Goal: Task Accomplishment & Management: Complete application form

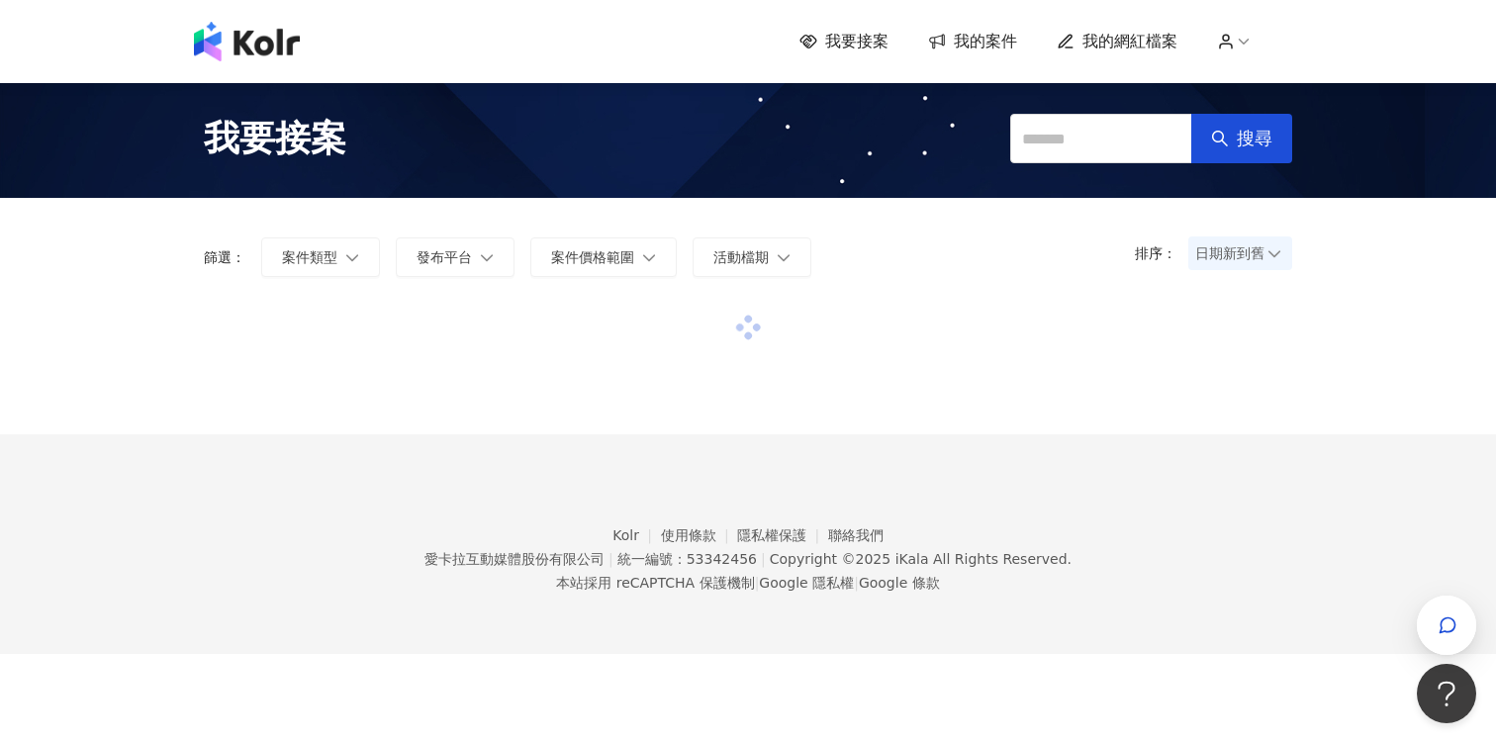
click at [1124, 44] on span "我的網紅檔案" at bounding box center [1129, 42] width 95 height 22
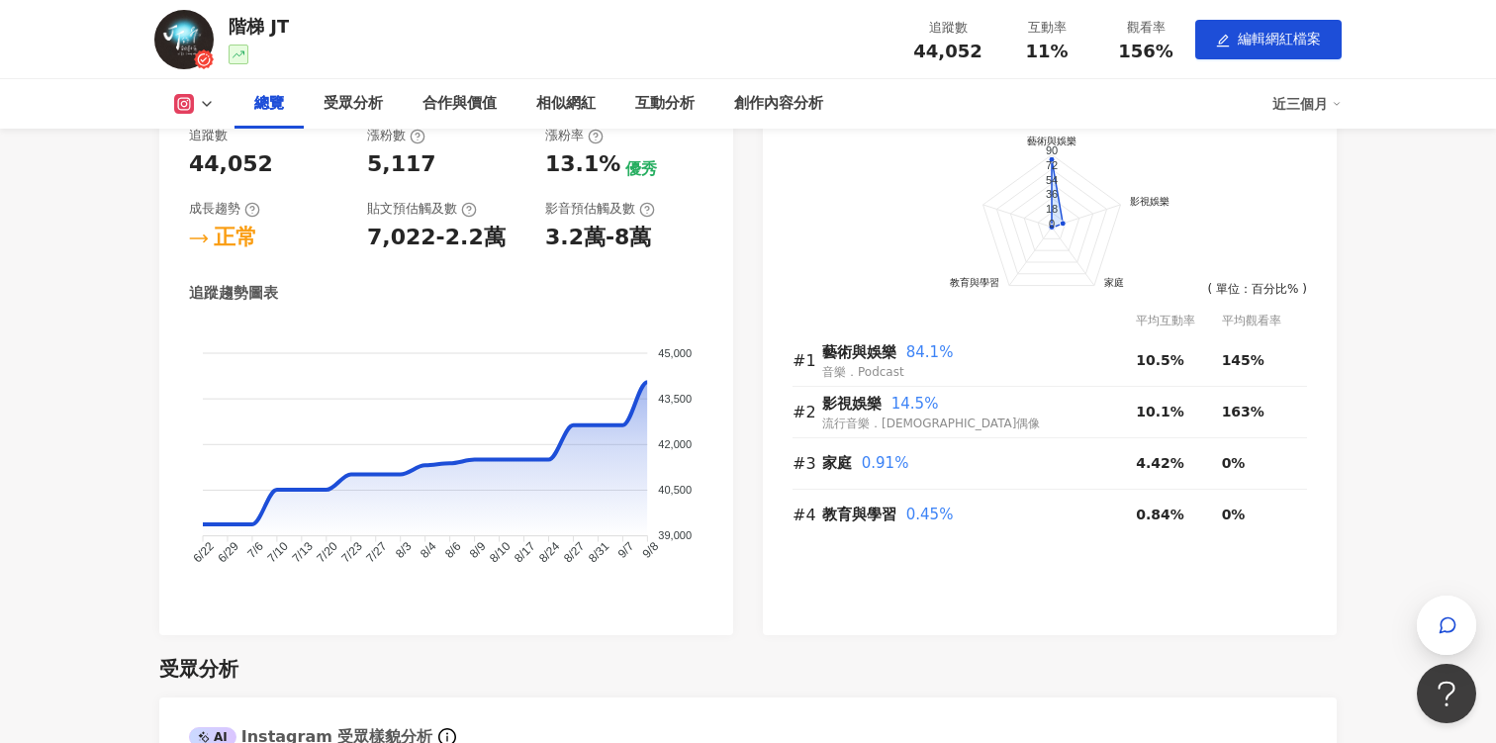
scroll to position [808, 0]
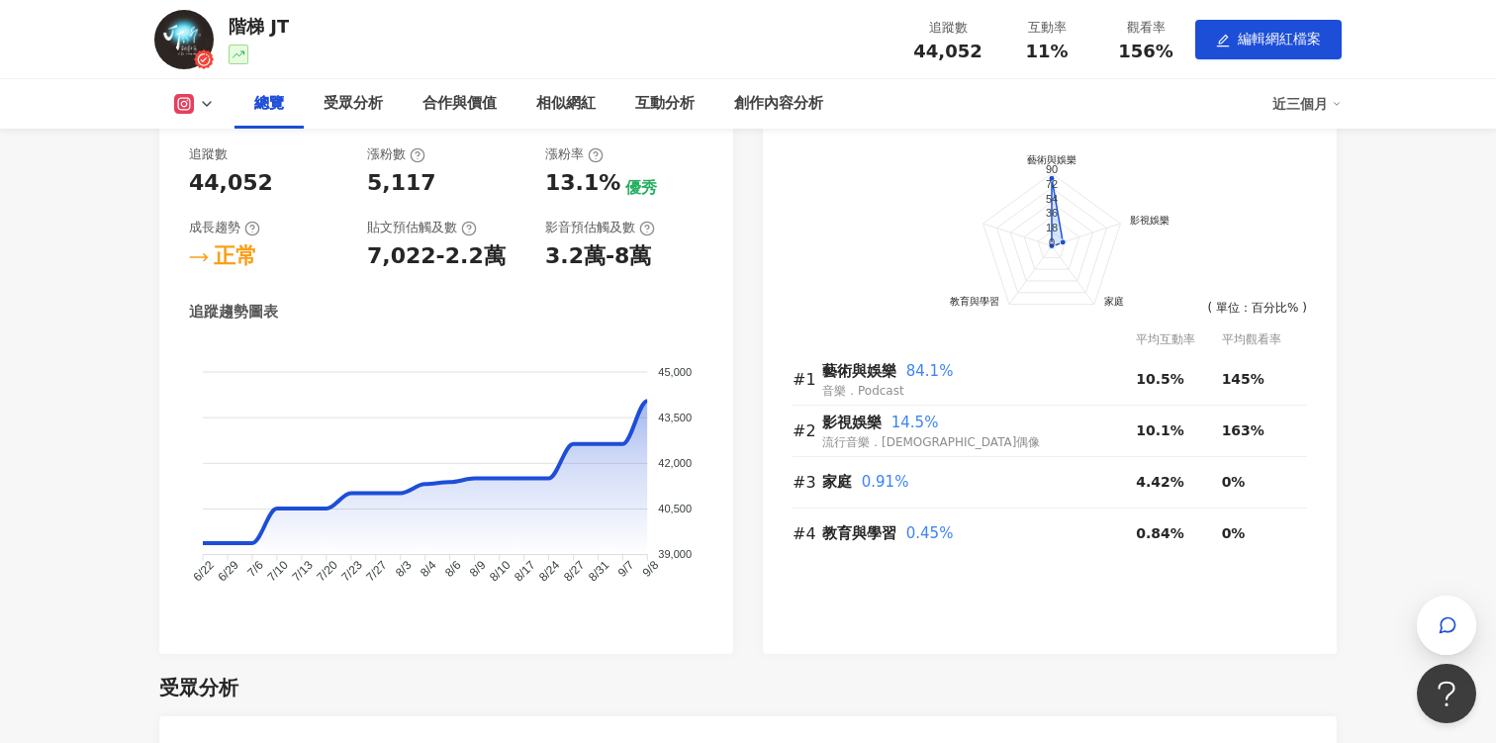
click at [189, 113] on icon at bounding box center [184, 104] width 20 height 20
click at [207, 186] on button "YouTube" at bounding box center [225, 186] width 119 height 28
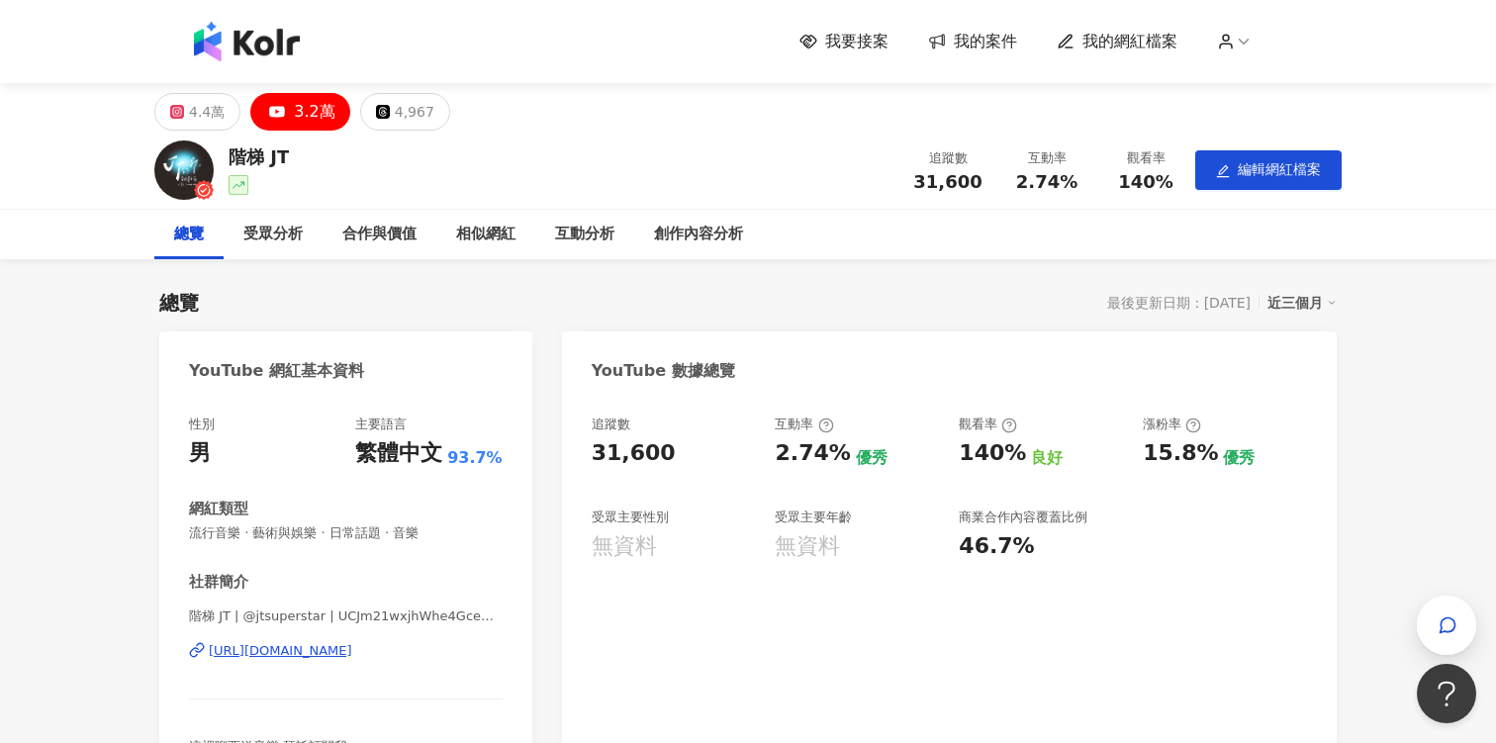
click at [954, 43] on span "我的案件" at bounding box center [985, 42] width 63 height 22
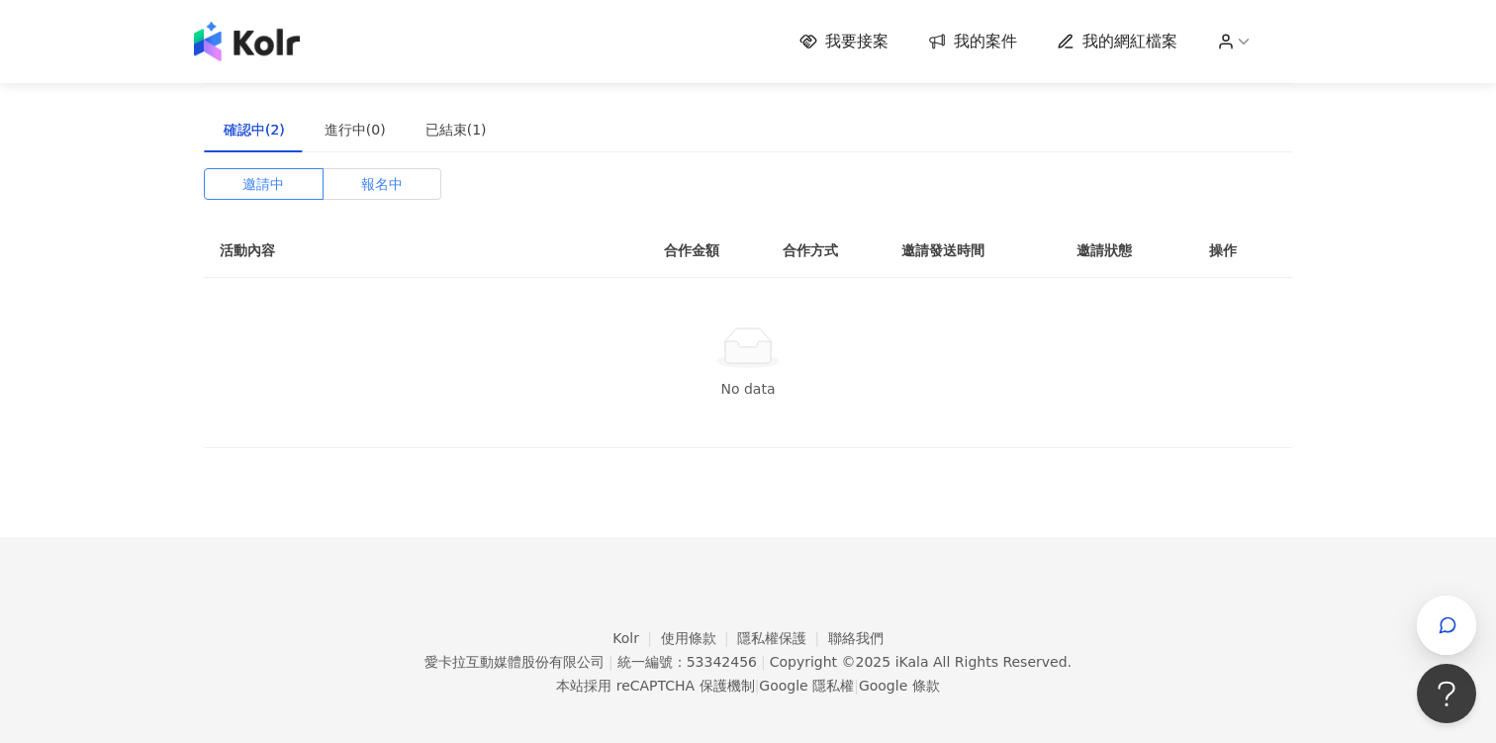
click at [375, 182] on span "報名中" at bounding box center [382, 184] width 42 height 30
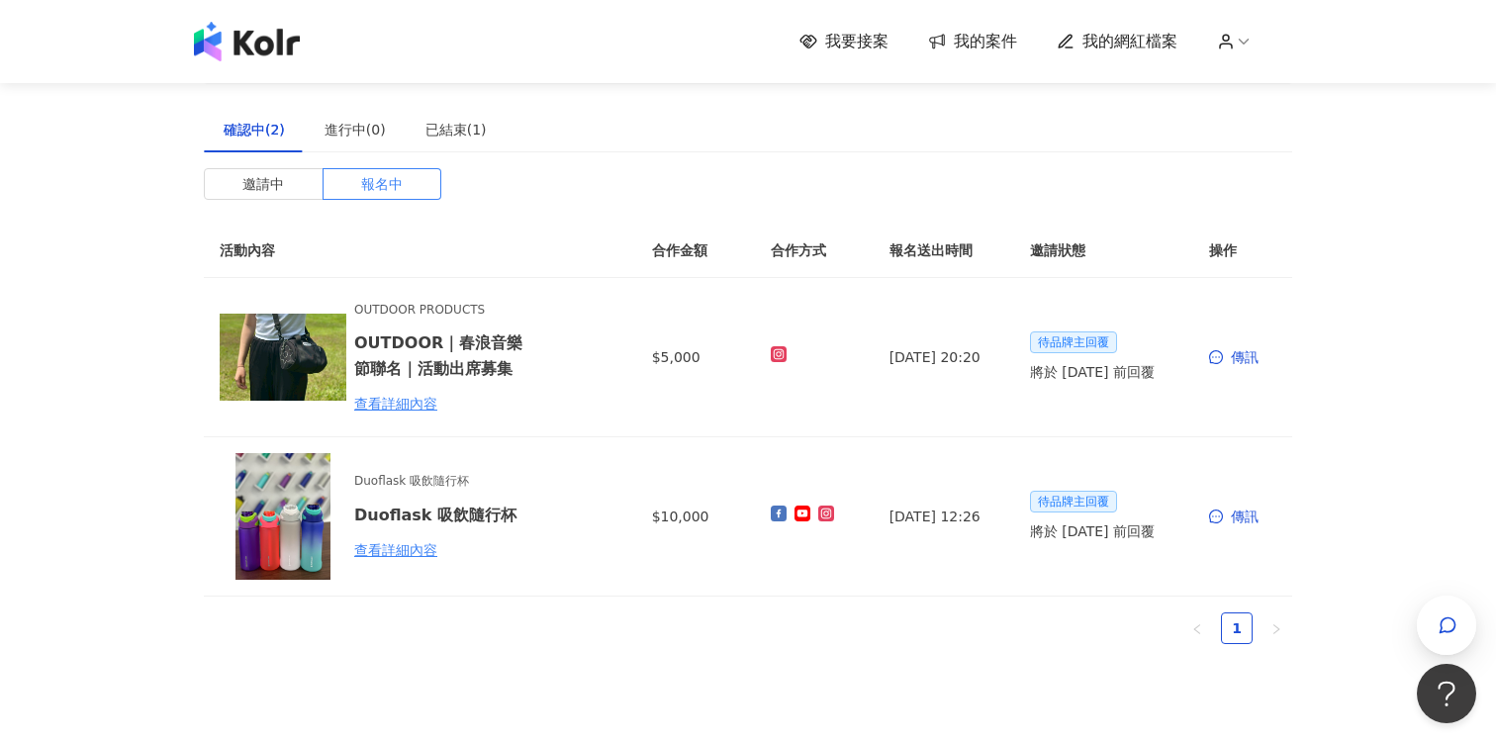
click at [811, 45] on icon at bounding box center [807, 42] width 17 height 14
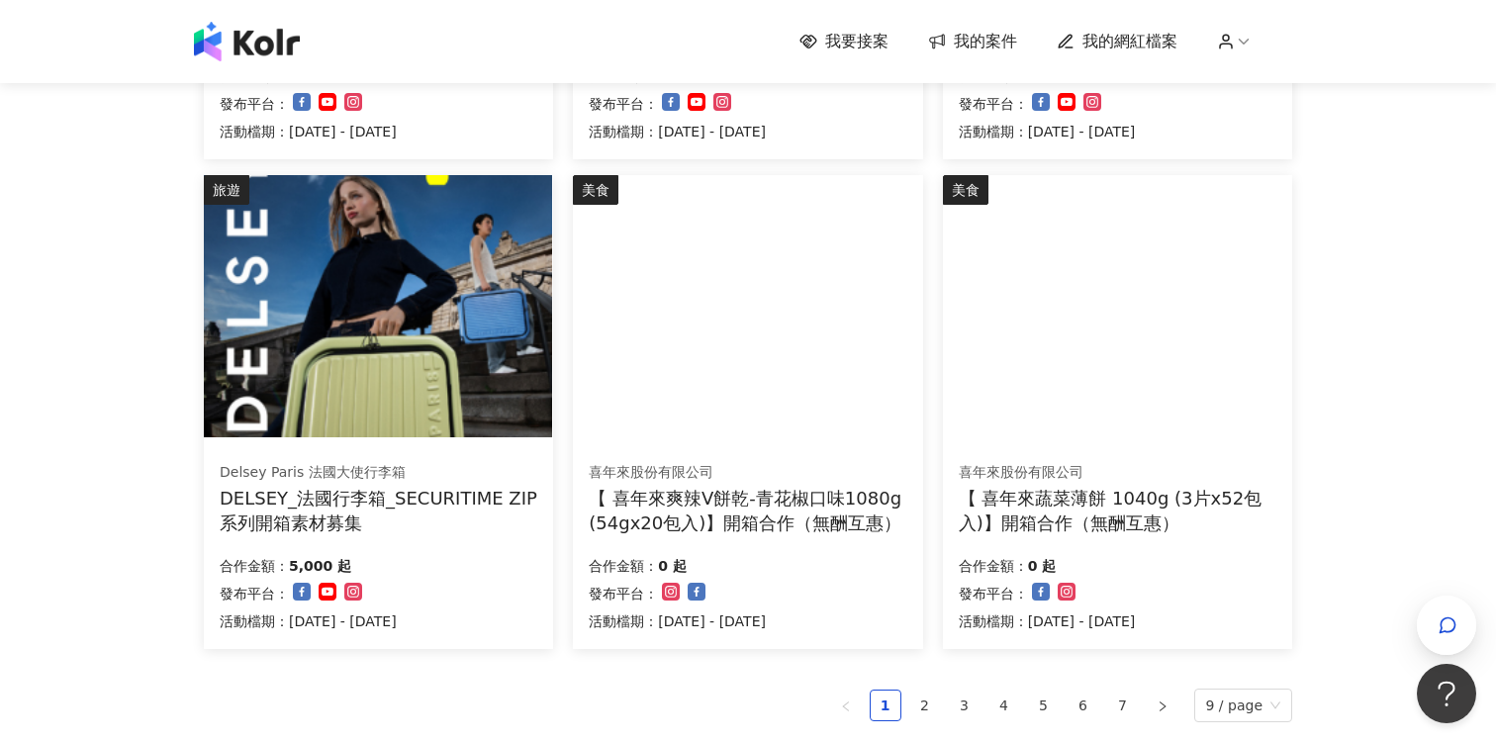
scroll to position [1145, 0]
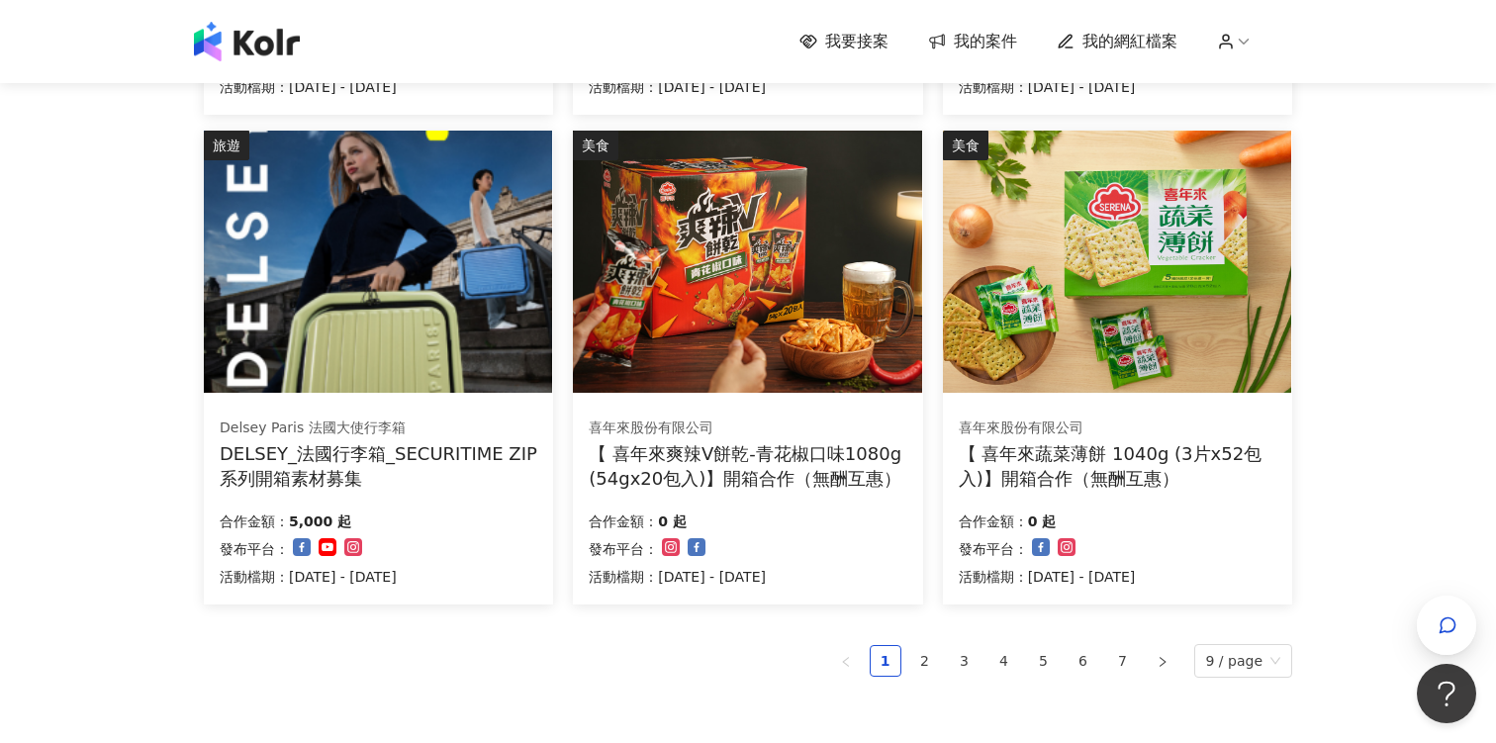
click at [433, 326] on img at bounding box center [378, 262] width 348 height 262
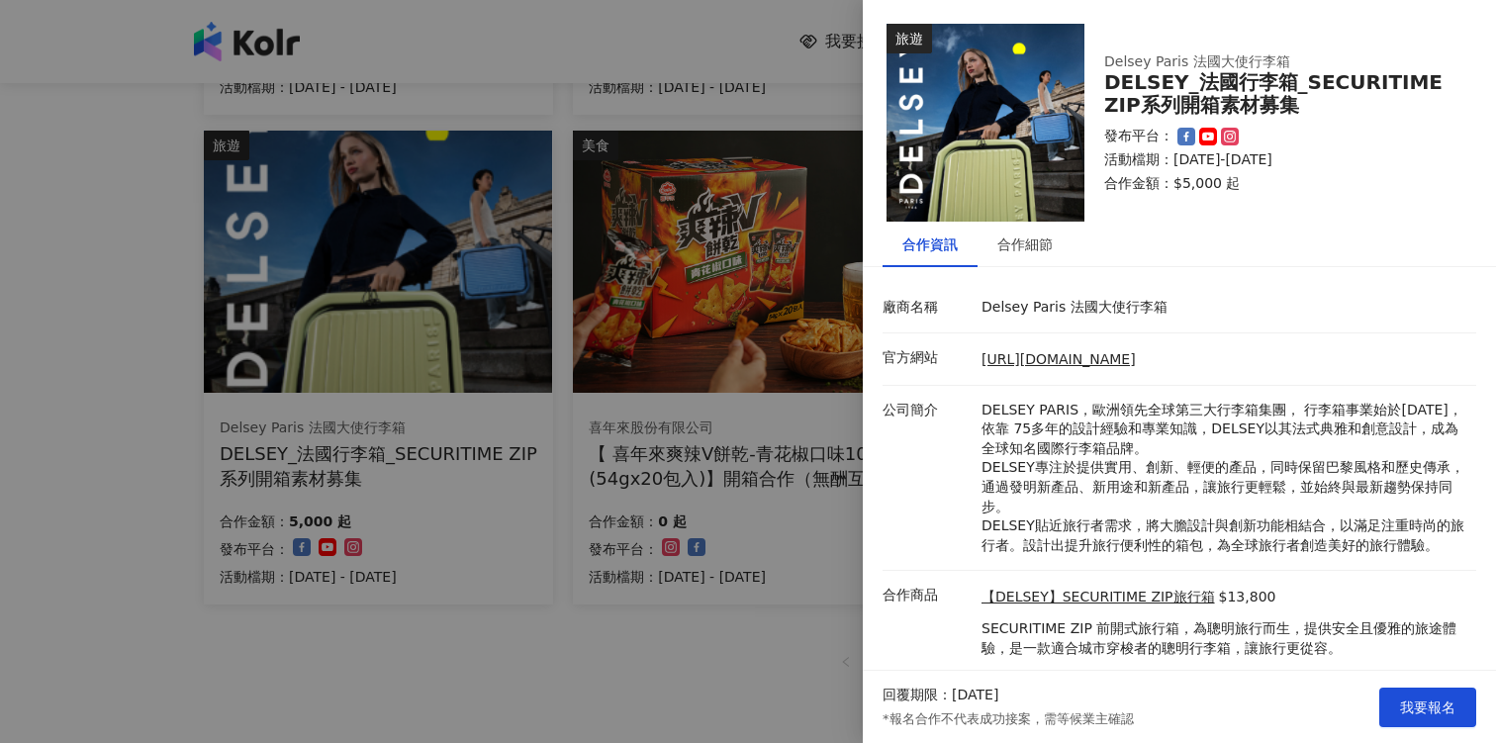
scroll to position [51, 0]
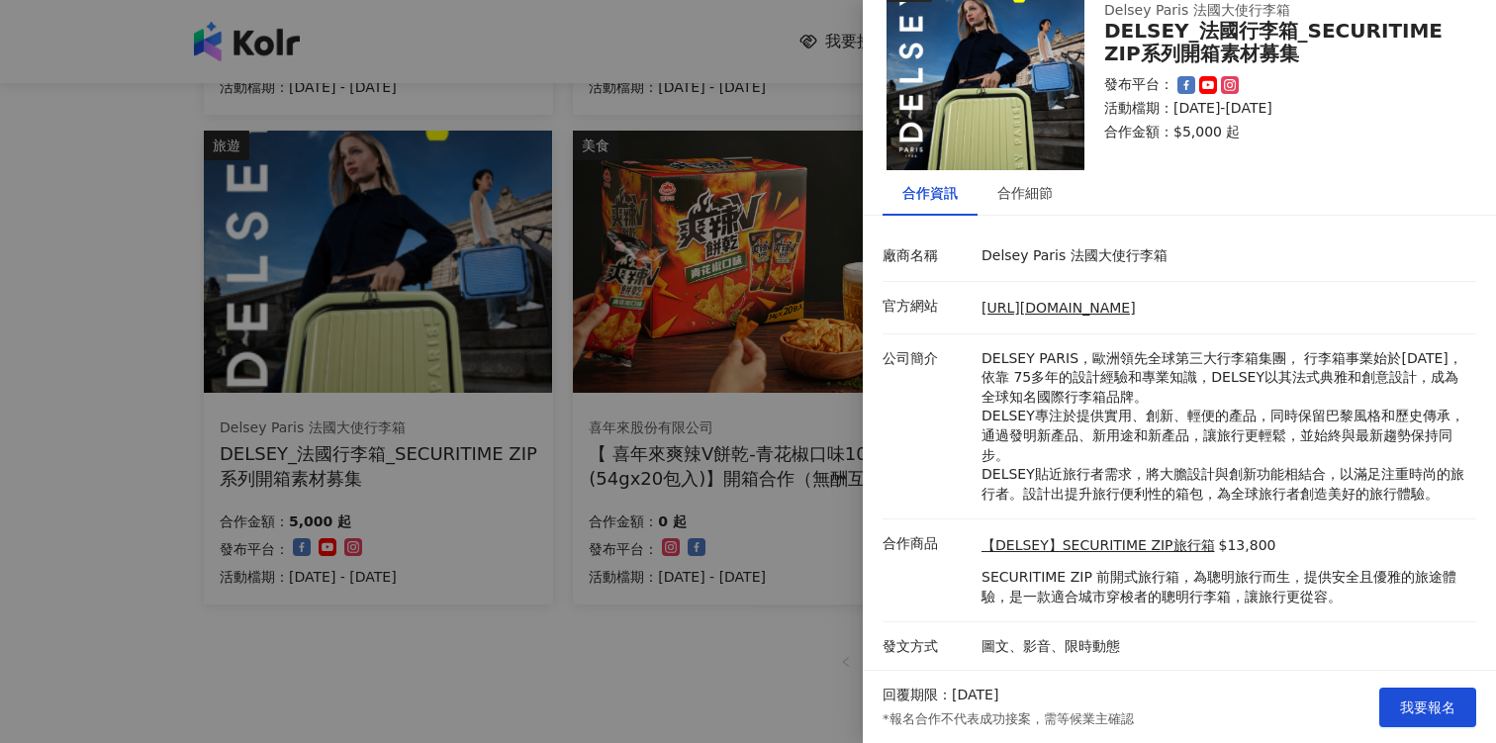
click at [1098, 591] on p "SECURITIME ZIP 前開式旅行箱，為聰明旅行而生，提供安全且優雅的旅途體驗，是一款適合城市穿梭者的聰明行李箱，讓旅行更從容。" at bounding box center [1224, 587] width 485 height 39
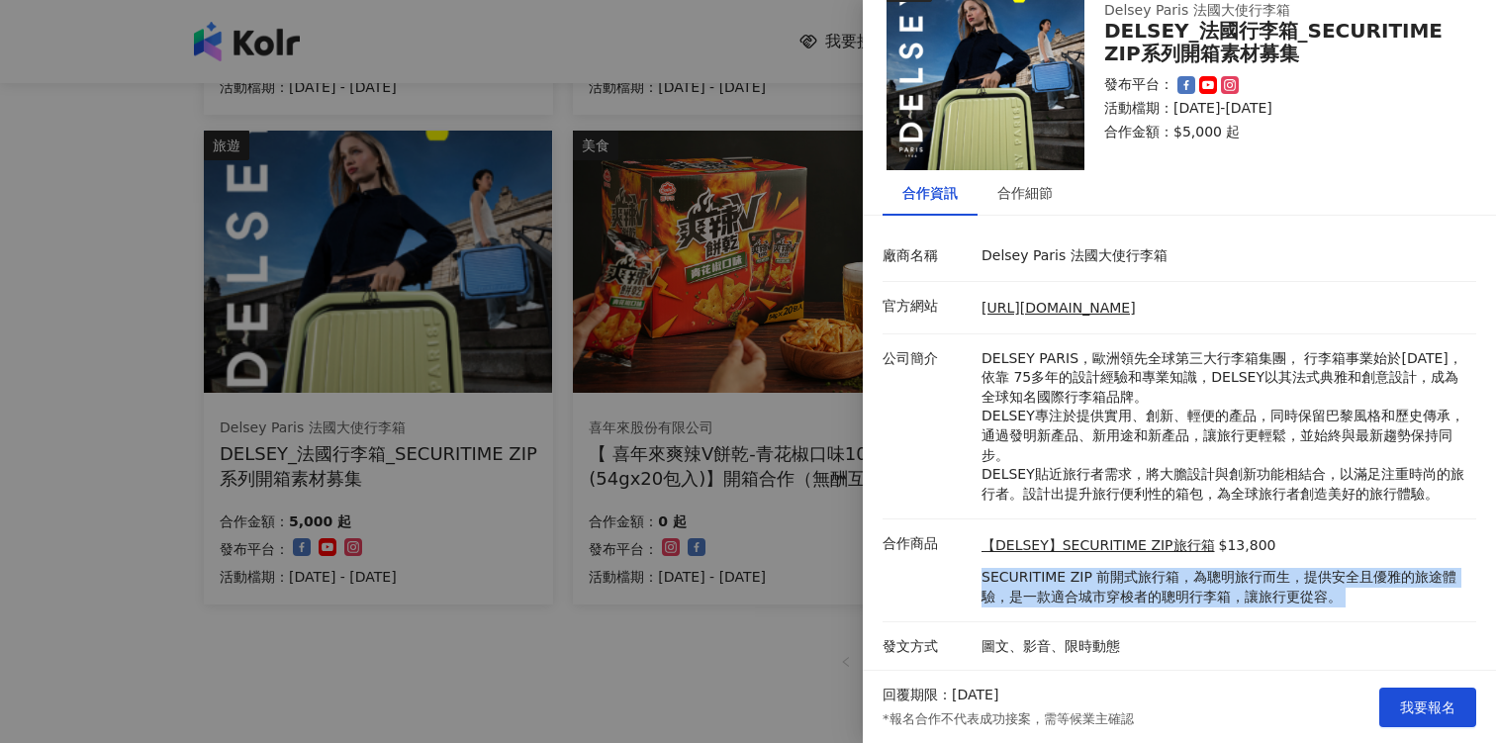
click at [1098, 591] on p "SECURITIME ZIP 前開式旅行箱，為聰明旅行而生，提供安全且優雅的旅途體驗，是一款適合城市穿梭者的聰明行李箱，讓旅行更從容。" at bounding box center [1224, 587] width 485 height 39
click at [1102, 591] on p "SECURITIME ZIP 前開式旅行箱，為聰明旅行而生，提供安全且優雅的旅途體驗，是一款適合城市穿梭者的聰明行李箱，讓旅行更從容。" at bounding box center [1224, 587] width 485 height 39
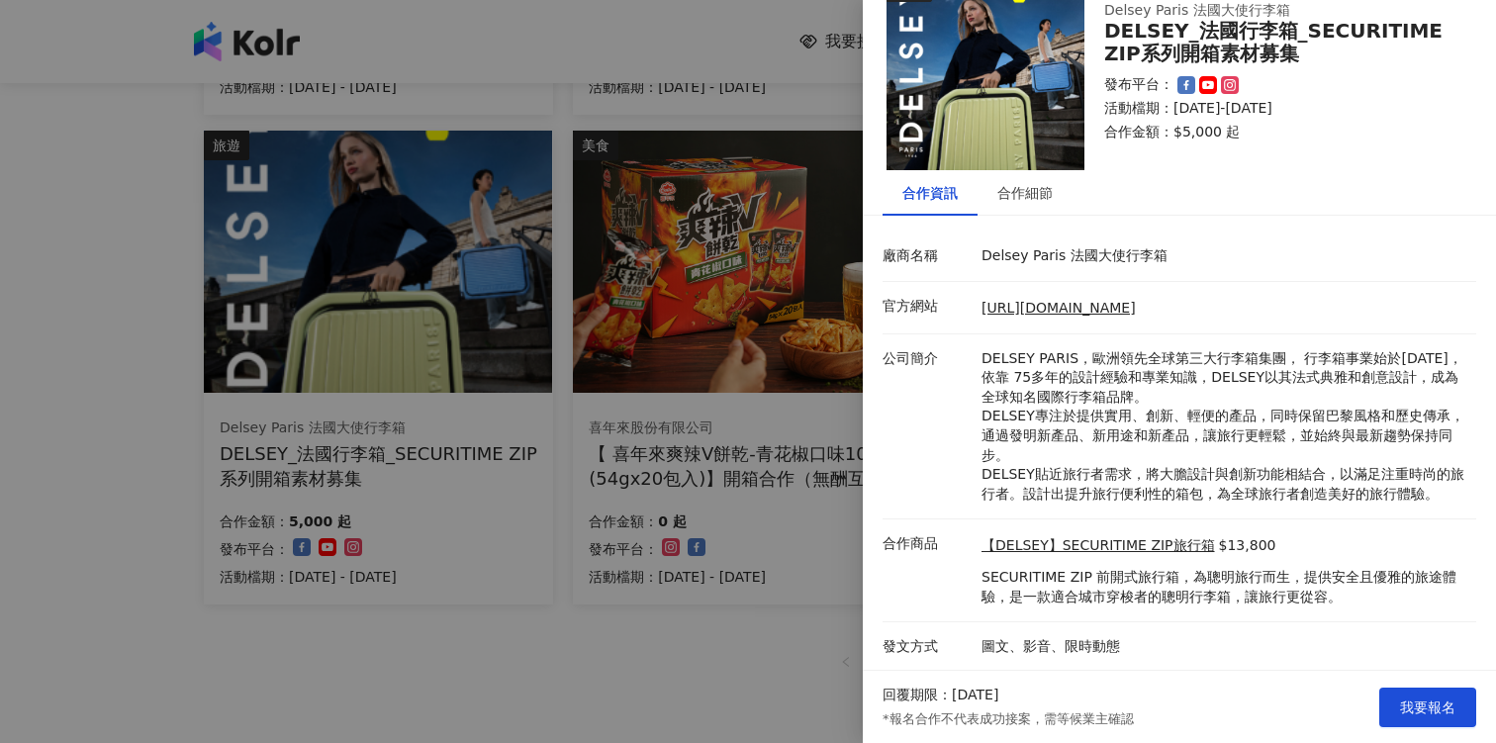
click at [1074, 414] on p "DELSEY PARIS，歐洲領先全球第三大行李箱集團， 行李箱事業始於1946年，依靠 75多年的設計經驗和專業知識，DELSEY以其法式典雅和創意設計，成…" at bounding box center [1224, 426] width 485 height 155
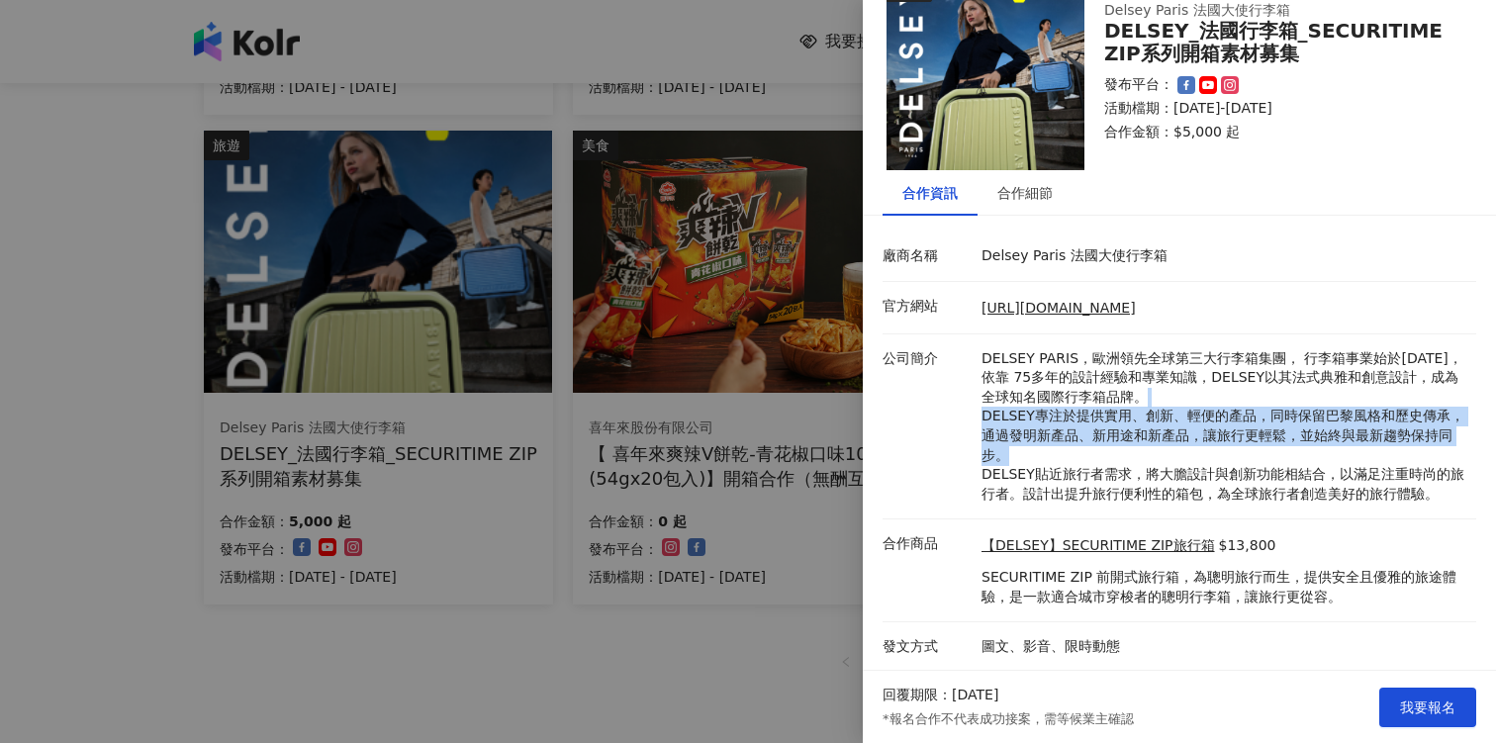
click at [1074, 414] on p "DELSEY PARIS，歐洲領先全球第三大行李箱集團， 行李箱事業始於1946年，依靠 75多年的設計經驗和專業知識，DELSEY以其法式典雅和創意設計，成…" at bounding box center [1224, 426] width 485 height 155
click at [1079, 429] on p "DELSEY PARIS，歐洲領先全球第三大行李箱集團， 行李箱事業始於1946年，依靠 75多年的設計經驗和專業知識，DELSEY以其法式典雅和創意設計，成…" at bounding box center [1224, 426] width 485 height 155
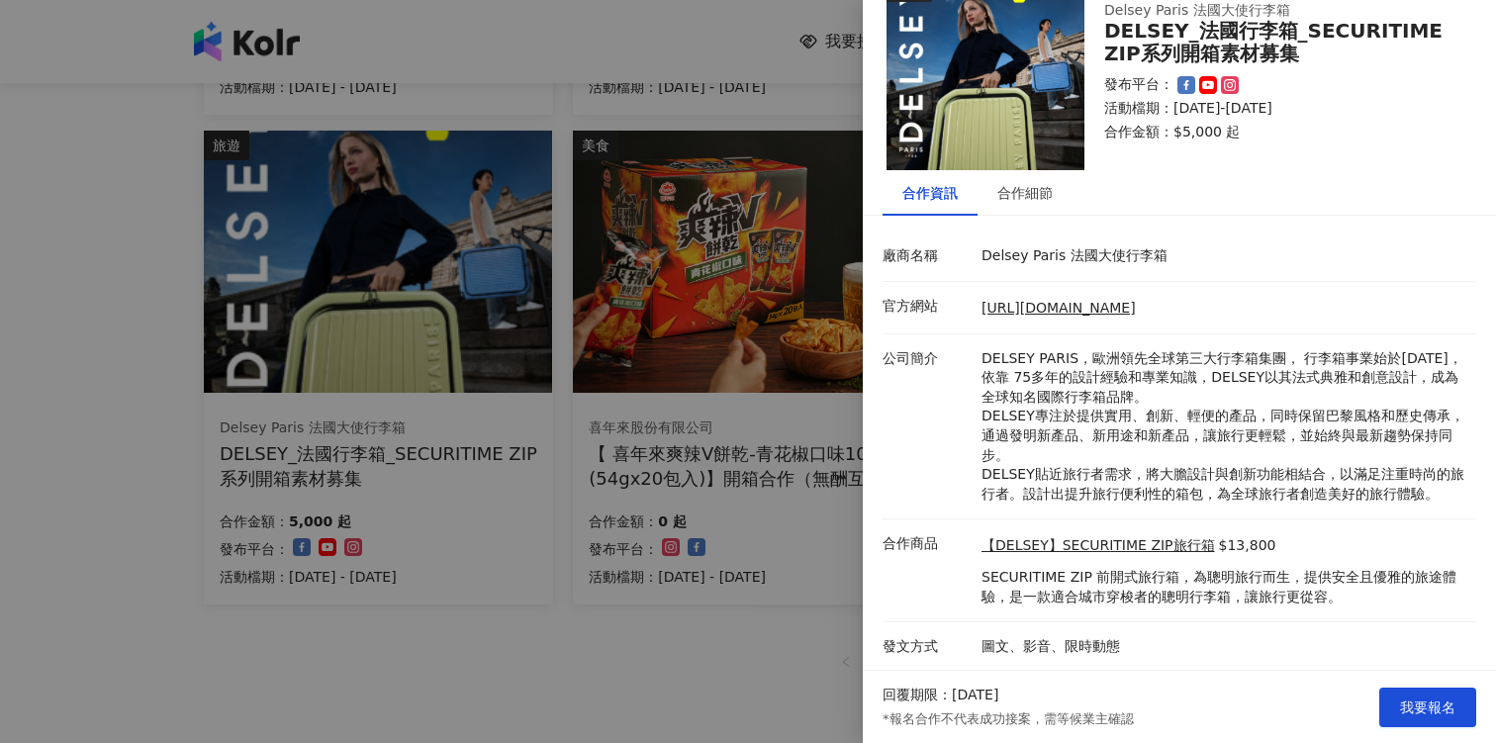
click at [1161, 592] on p "SECURITIME ZIP 前開式旅行箱，為聰明旅行而生，提供安全且優雅的旅途體驗，是一款適合城市穿梭者的聰明行李箱，讓旅行更從容。" at bounding box center [1224, 587] width 485 height 39
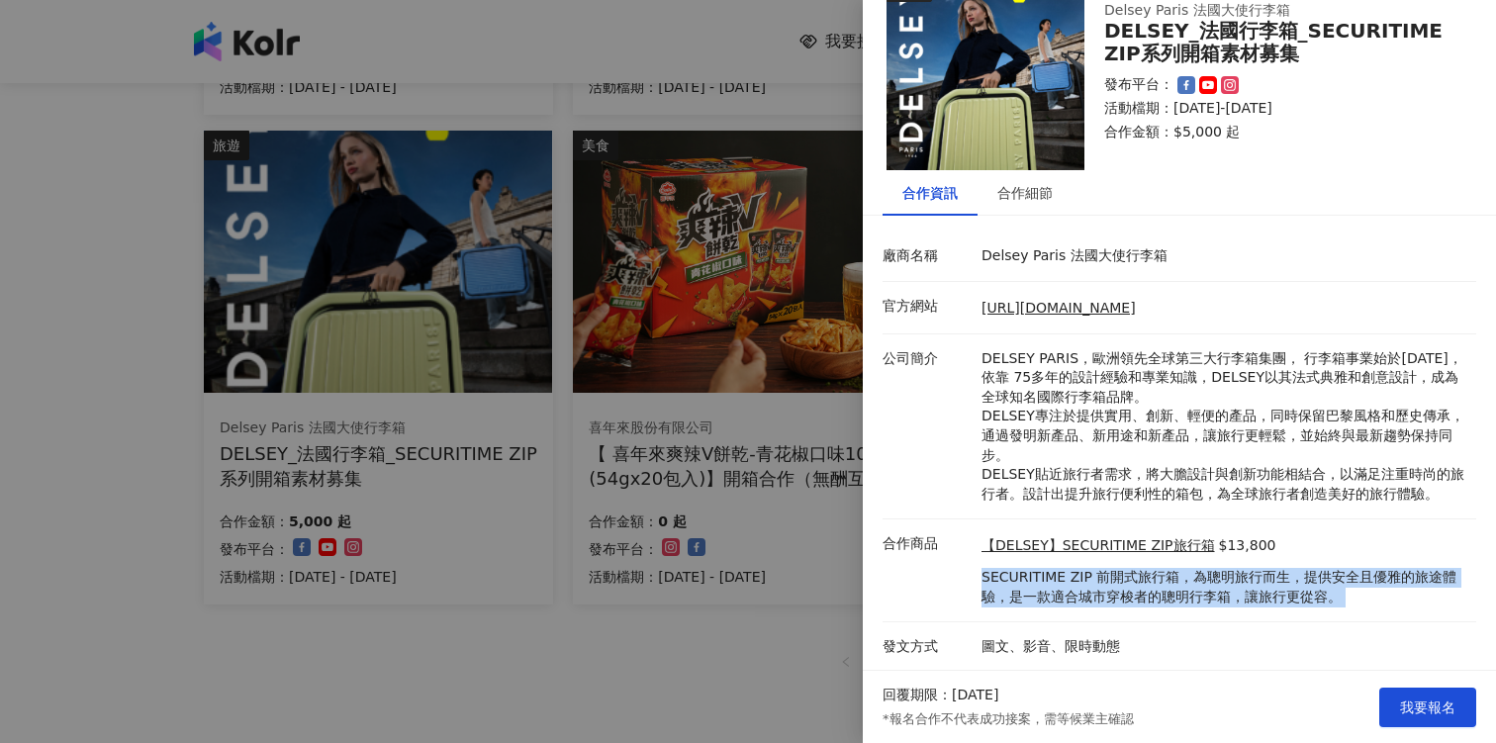
click at [1161, 592] on p "SECURITIME ZIP 前開式旅行箱，為聰明旅行而生，提供安全且優雅的旅途體驗，是一款適合城市穿梭者的聰明行李箱，讓旅行更從容。" at bounding box center [1224, 587] width 485 height 39
click at [1170, 592] on p "SECURITIME ZIP 前開式旅行箱，為聰明旅行而生，提供安全且優雅的旅途體驗，是一款適合城市穿梭者的聰明行李箱，讓旅行更從容。" at bounding box center [1224, 587] width 485 height 39
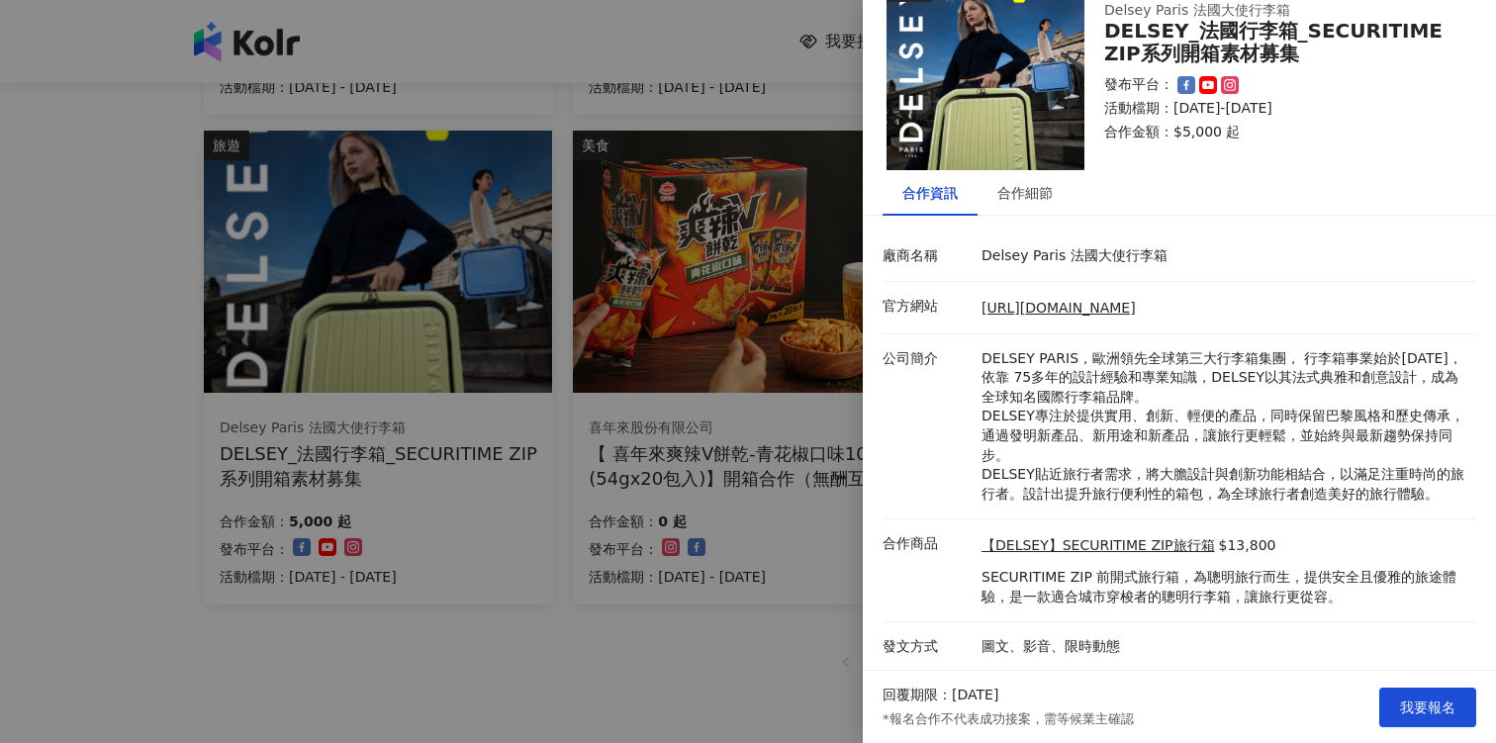
click at [1143, 484] on p "DELSEY PARIS，歐洲領先全球第三大行李箱集團， 行李箱事業始於1946年，依靠 75多年的設計經驗和專業知識，DELSEY以其法式典雅和創意設計，成…" at bounding box center [1224, 426] width 485 height 155
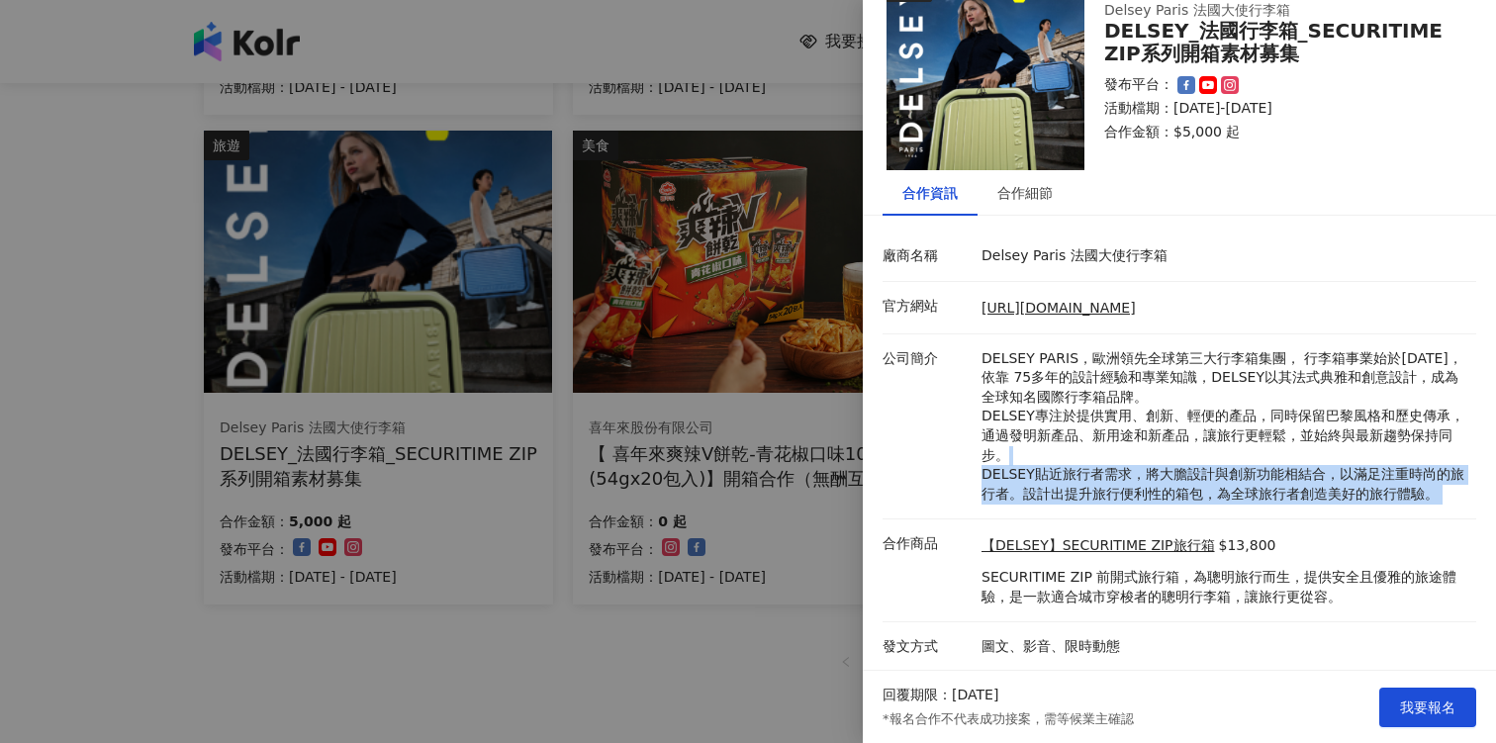
click at [1143, 484] on p "DELSEY PARIS，歐洲領先全球第三大行李箱集團， 行李箱事業始於1946年，依靠 75多年的設計經驗和專業知識，DELSEY以其法式典雅和創意設計，成…" at bounding box center [1224, 426] width 485 height 155
click at [1152, 484] on p "DELSEY PARIS，歐洲領先全球第三大行李箱集團， 行李箱事業始於1946年，依靠 75多年的設計經驗和專業知識，DELSEY以其法式典雅和創意設計，成…" at bounding box center [1224, 426] width 485 height 155
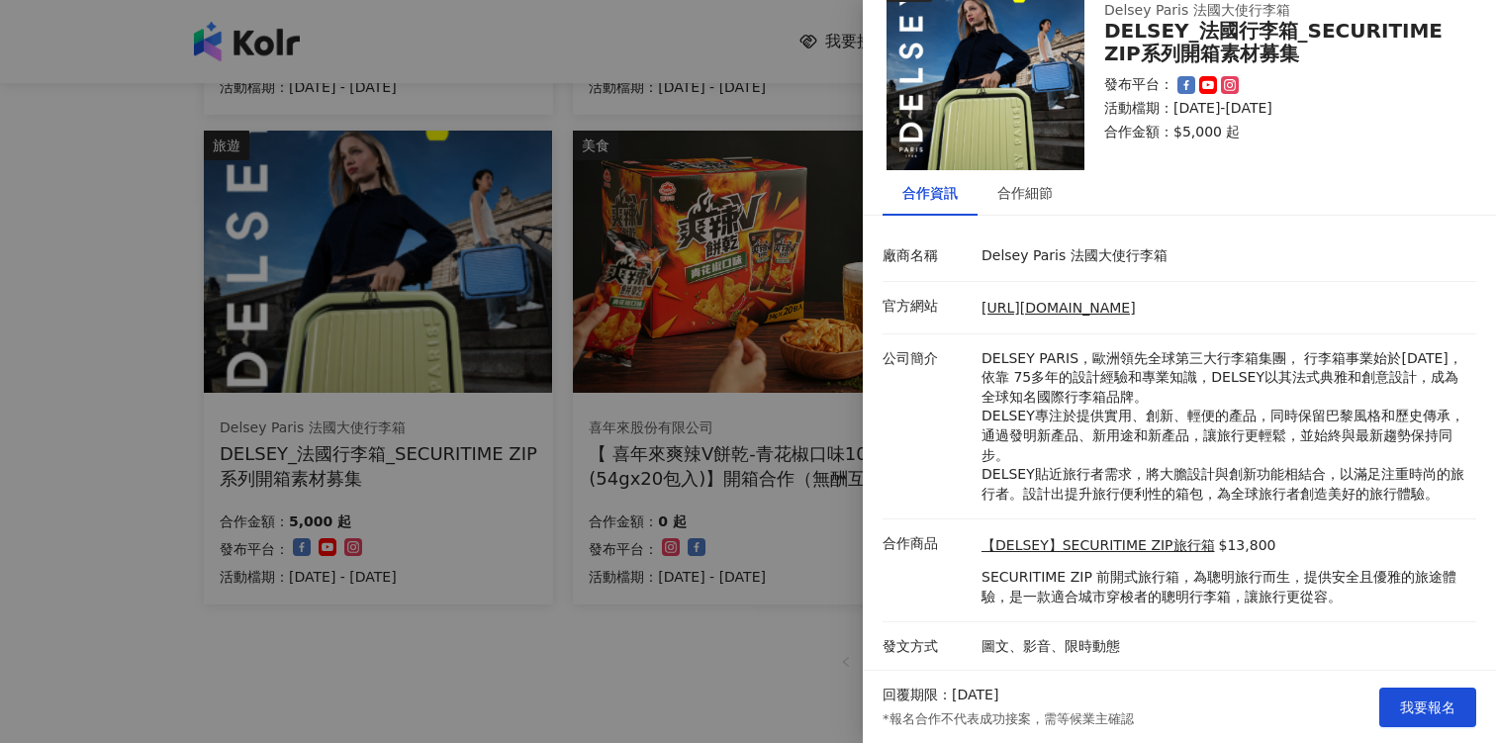
click at [1132, 420] on p "DELSEY PARIS，歐洲領先全球第三大行李箱集團， 行李箱事業始於1946年，依靠 75多年的設計經驗和專業知識，DELSEY以其法式典雅和創意設計，成…" at bounding box center [1224, 426] width 485 height 155
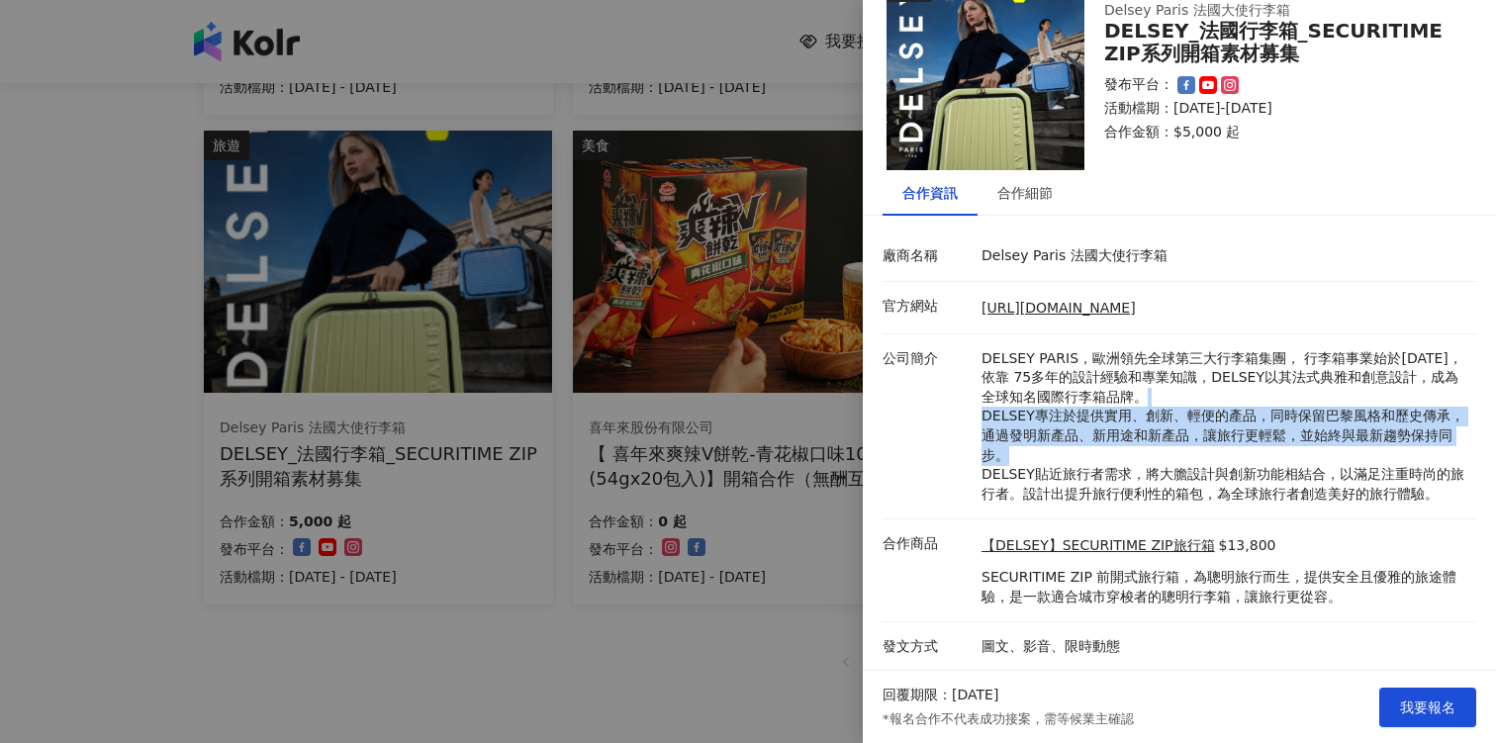
click at [1132, 420] on p "DELSEY PARIS，歐洲領先全球第三大行李箱集團， 行李箱事業始於1946年，依靠 75多年的設計經驗和專業知識，DELSEY以其法式典雅和創意設計，成…" at bounding box center [1224, 426] width 485 height 155
click at [1132, 434] on p "DELSEY PARIS，歐洲領先全球第三大行李箱集團， 行李箱事業始於1946年，依靠 75多年的設計經驗和專業知識，DELSEY以其法式典雅和創意設計，成…" at bounding box center [1224, 426] width 485 height 155
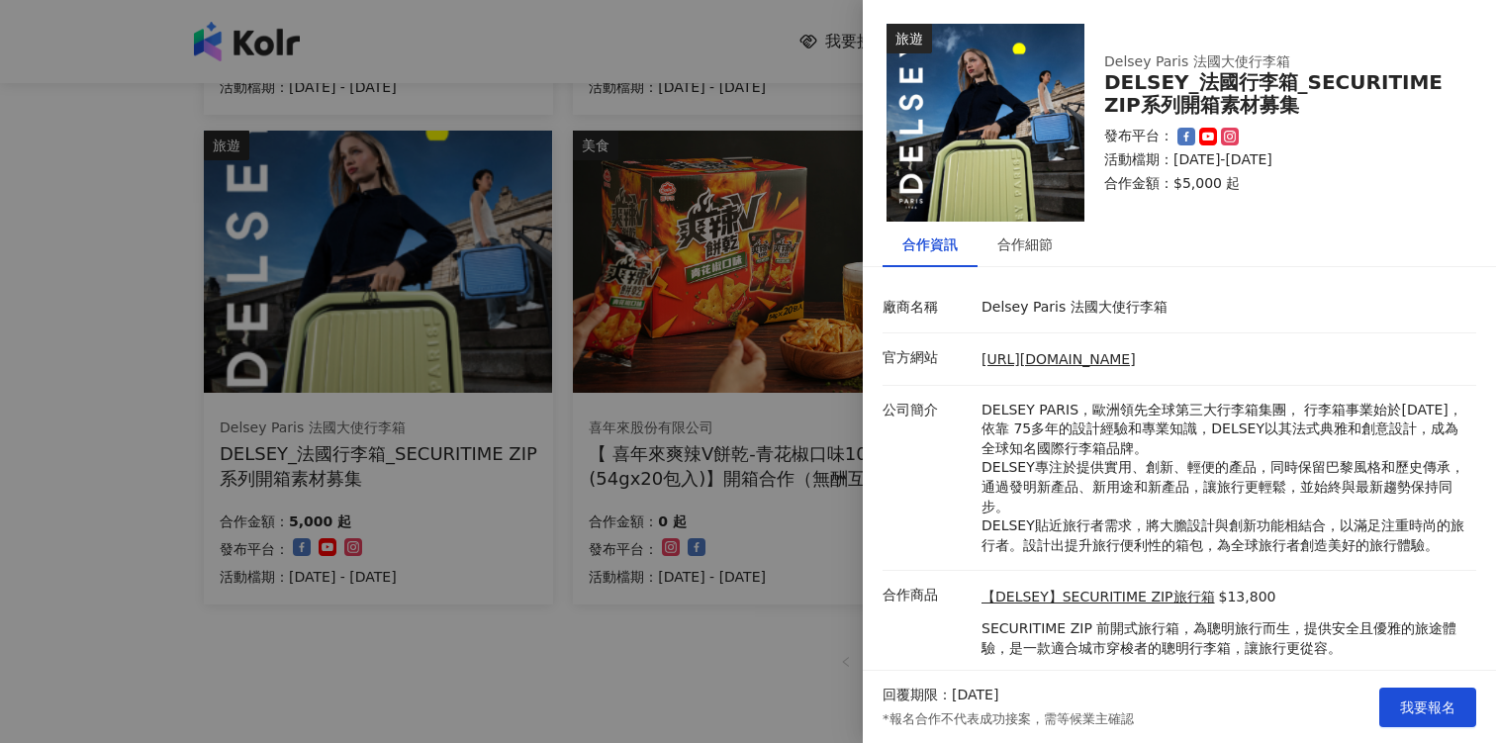
scroll to position [1, 0]
click at [1132, 440] on p "DELSEY PARIS，歐洲領先全球第三大行李箱集團， 行李箱事業始於1946年，依靠 75多年的設計經驗和專業知識，DELSEY以其法式典雅和創意設計，成…" at bounding box center [1224, 477] width 485 height 155
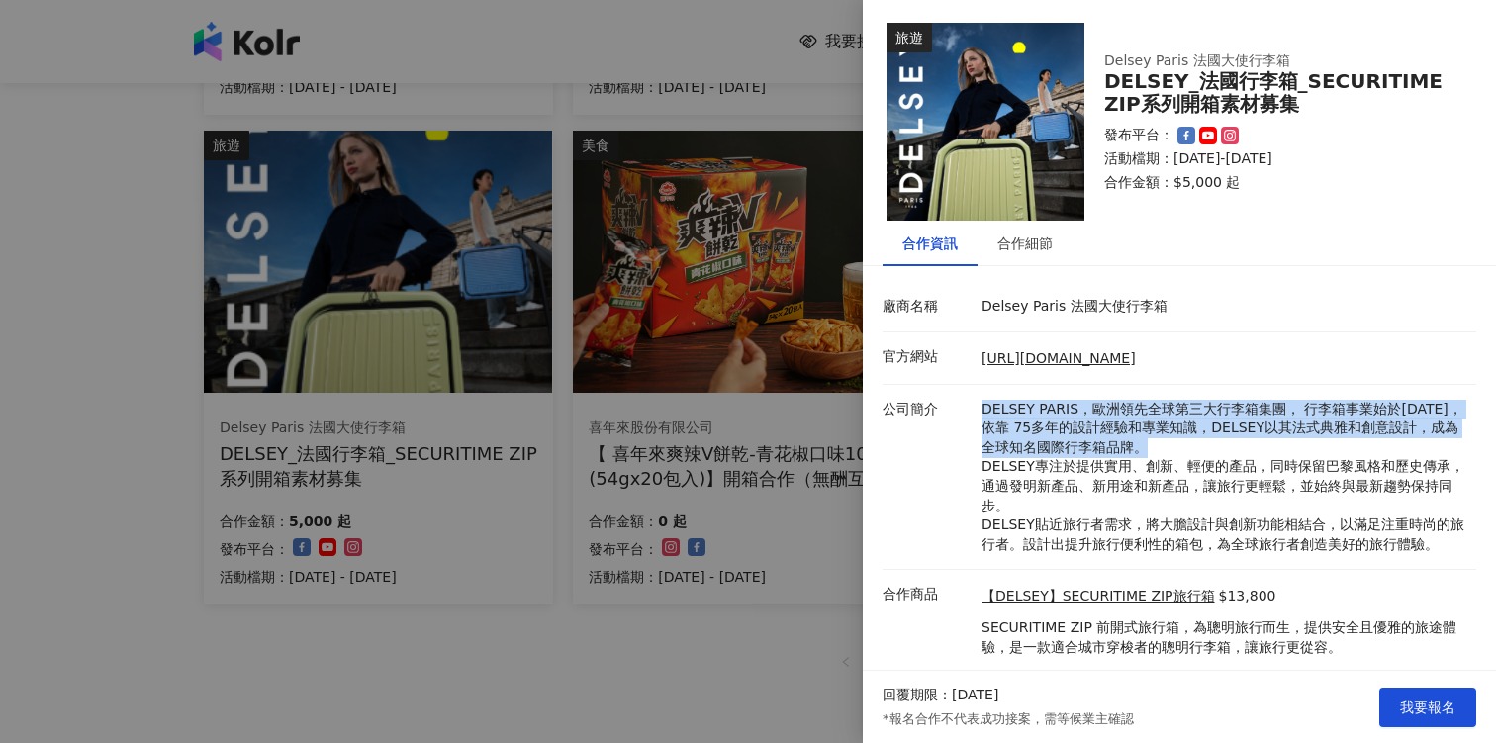
click at [1132, 440] on p "DELSEY PARIS，歐洲領先全球第三大行李箱集團， 行李箱事業始於1946年，依靠 75多年的設計經驗和專業知識，DELSEY以其法式典雅和創意設計，成…" at bounding box center [1224, 477] width 485 height 155
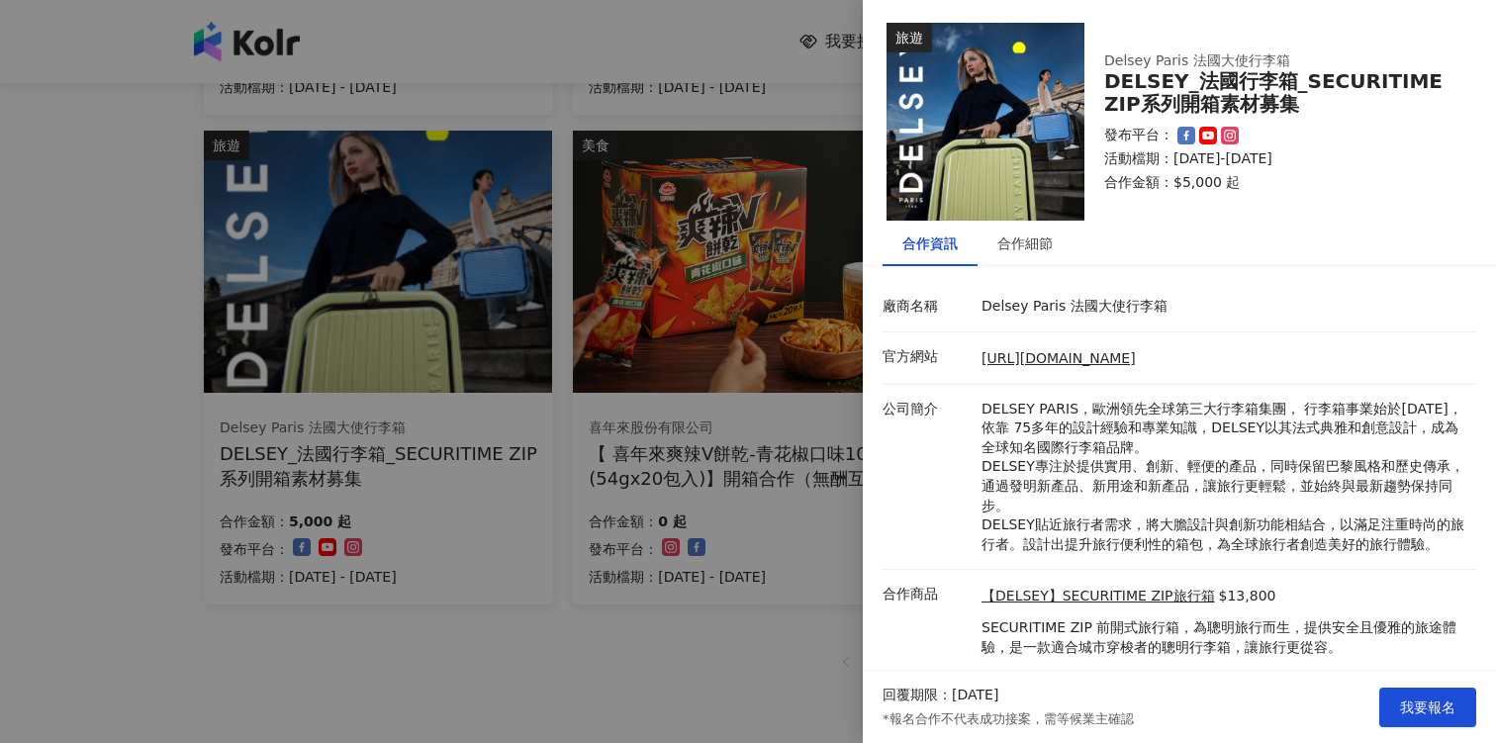
click at [1144, 456] on p "DELSEY PARIS，歐洲領先全球第三大行李箱集團， 行李箱事業始於1946年，依靠 75多年的設計經驗和專業知識，DELSEY以其法式典雅和創意設計，成…" at bounding box center [1224, 477] width 485 height 155
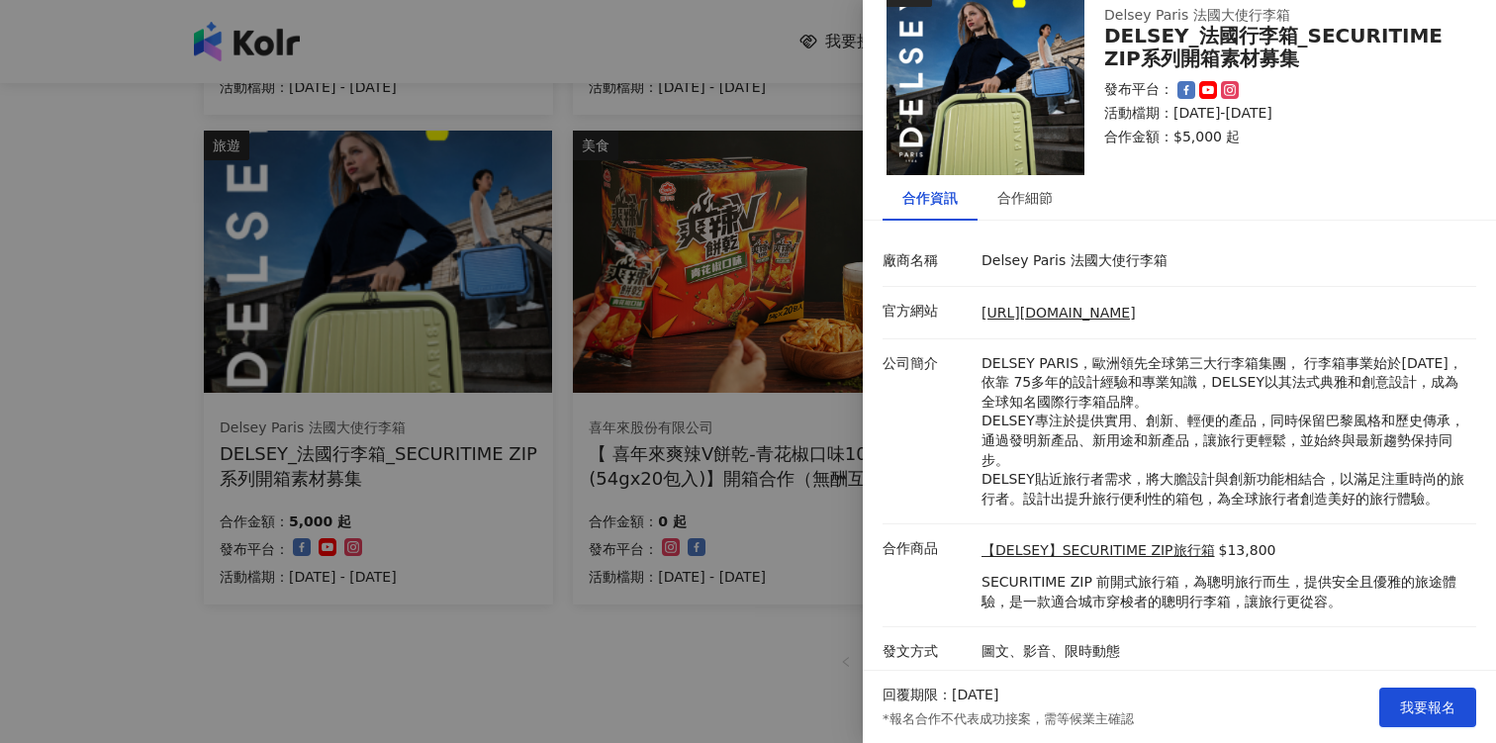
scroll to position [51, 0]
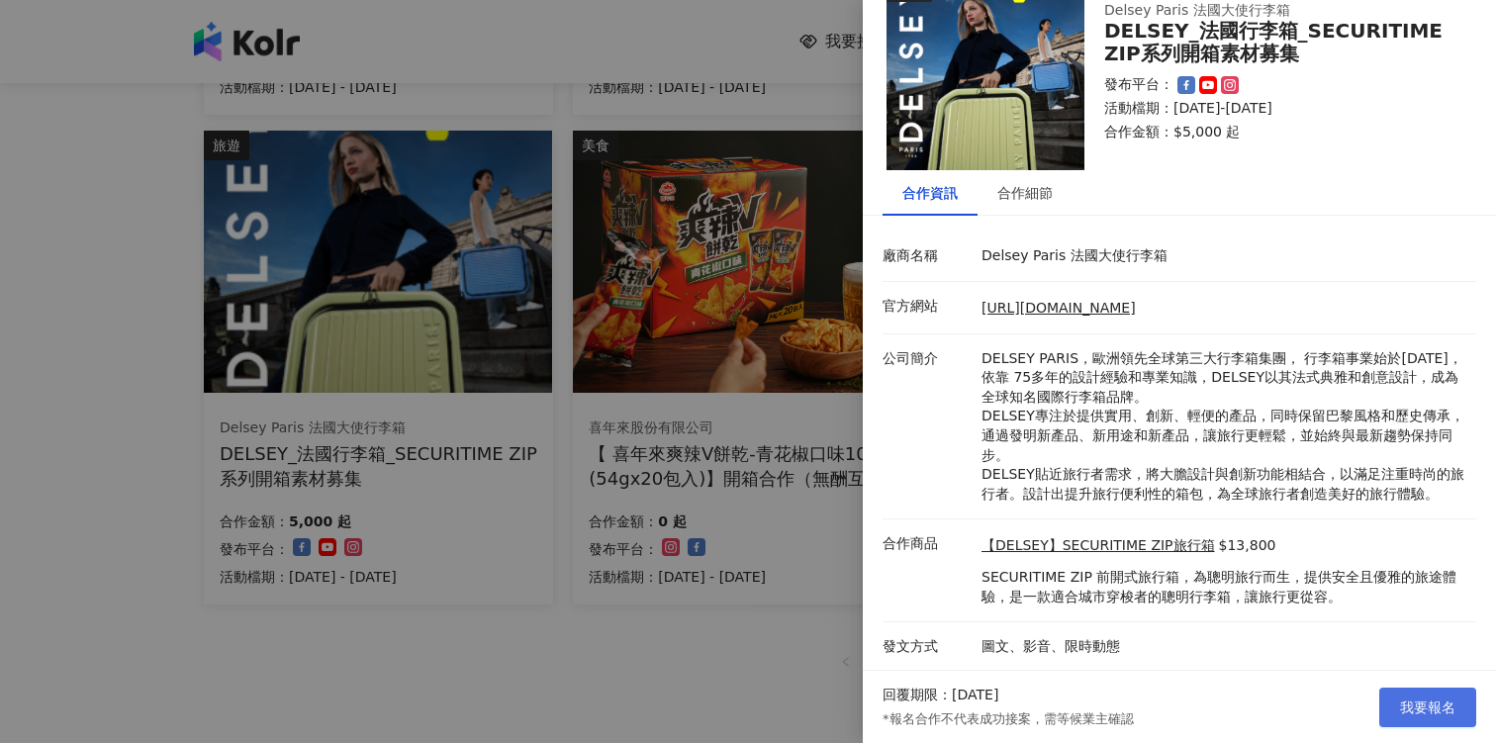
click at [1412, 708] on span "我要報名" at bounding box center [1427, 708] width 55 height 16
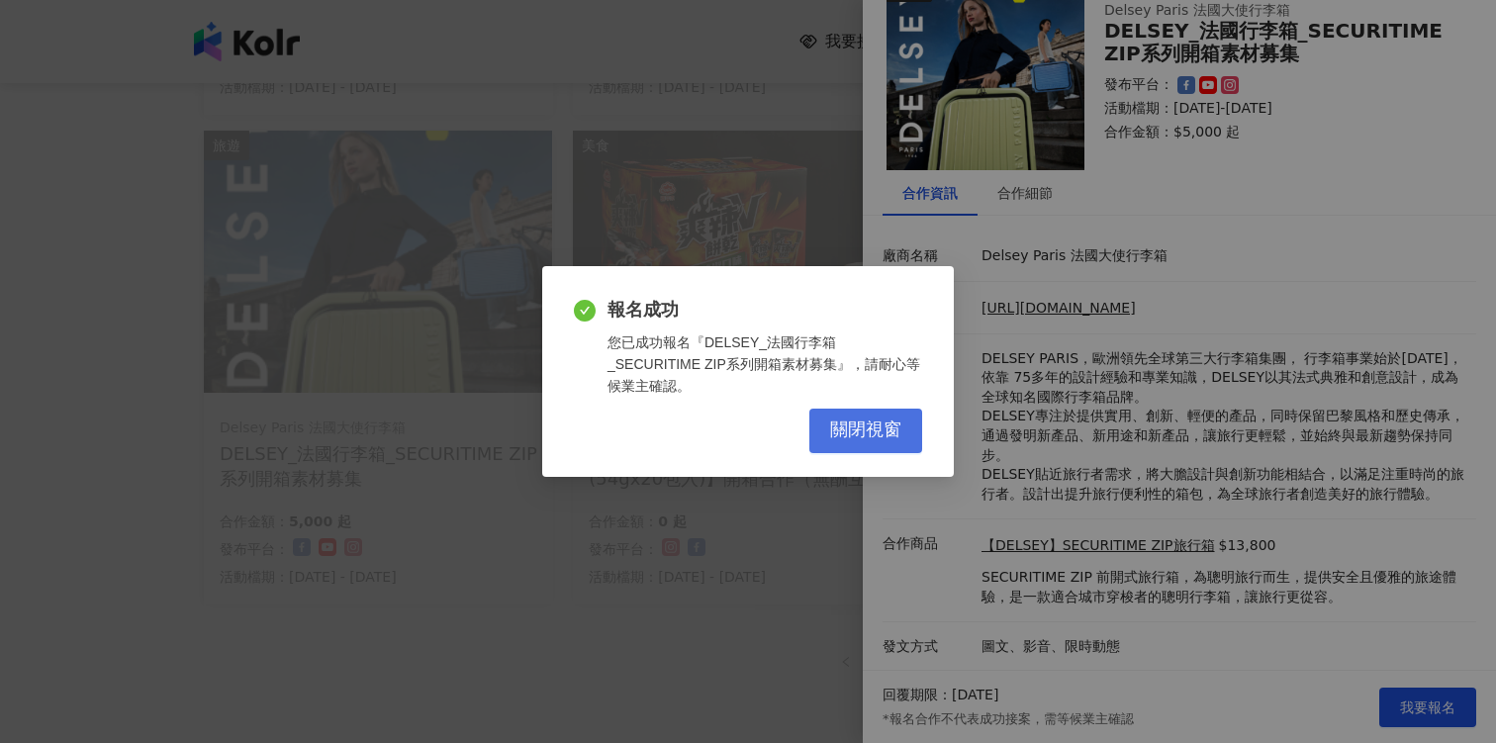
click at [874, 426] on span "關閉視窗" at bounding box center [865, 431] width 71 height 22
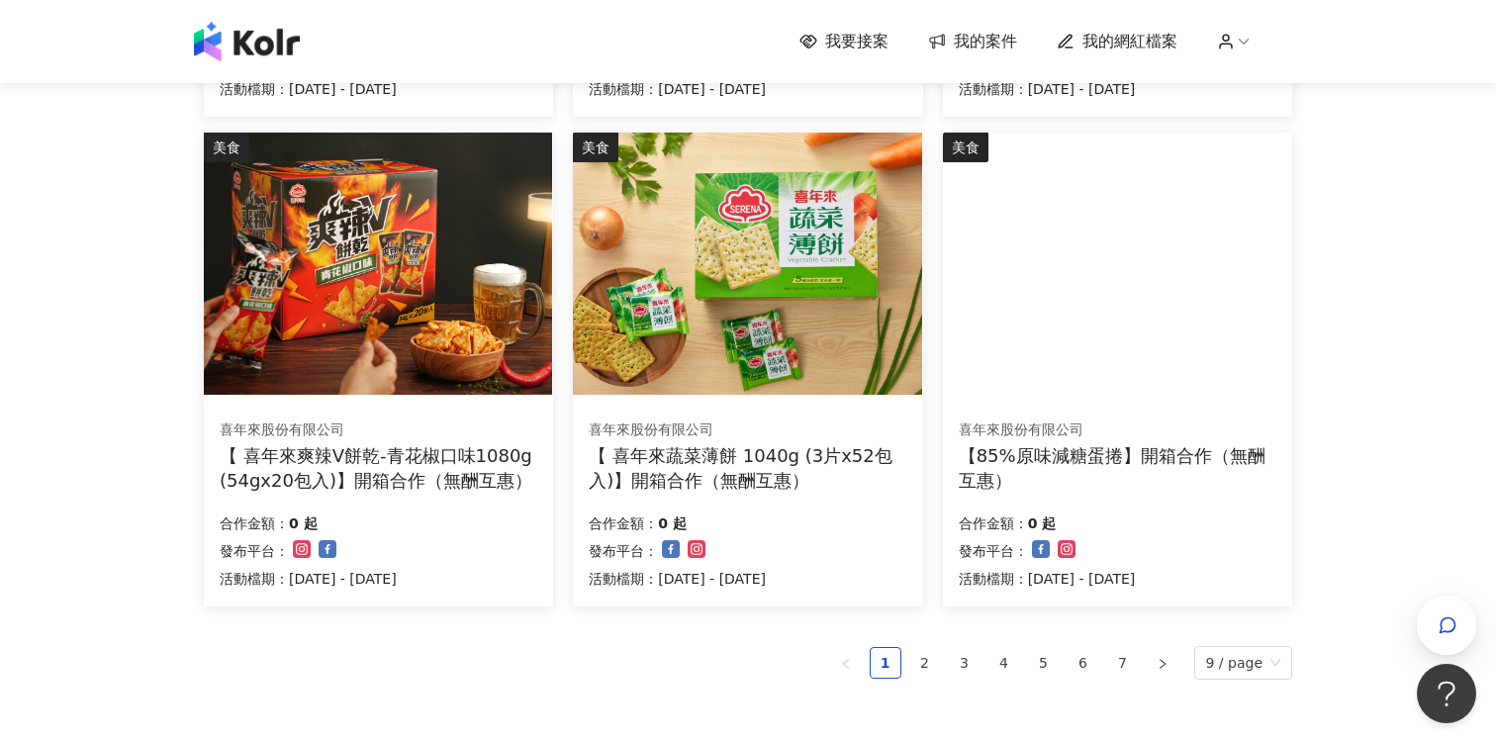
scroll to position [1378, 0]
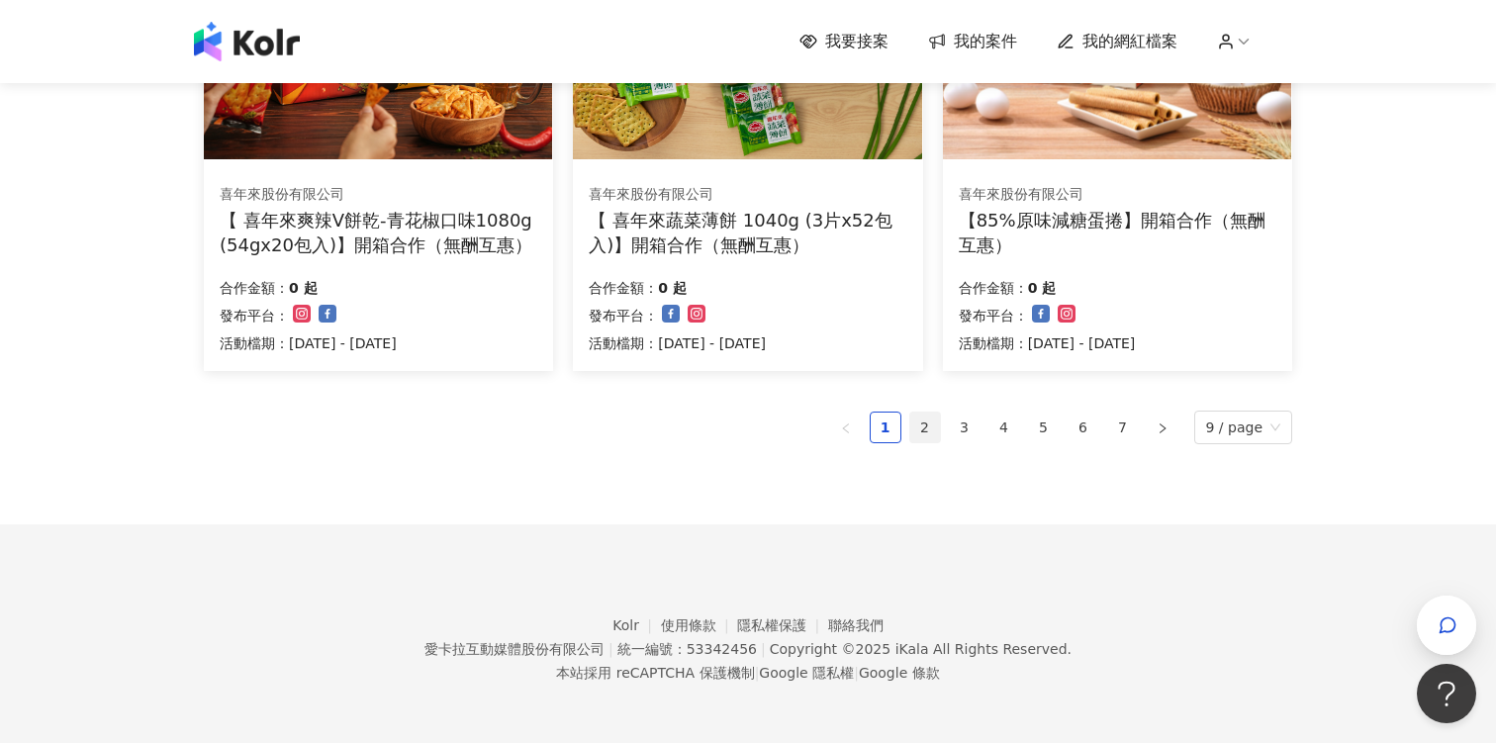
click at [919, 426] on link "2" at bounding box center [925, 428] width 30 height 30
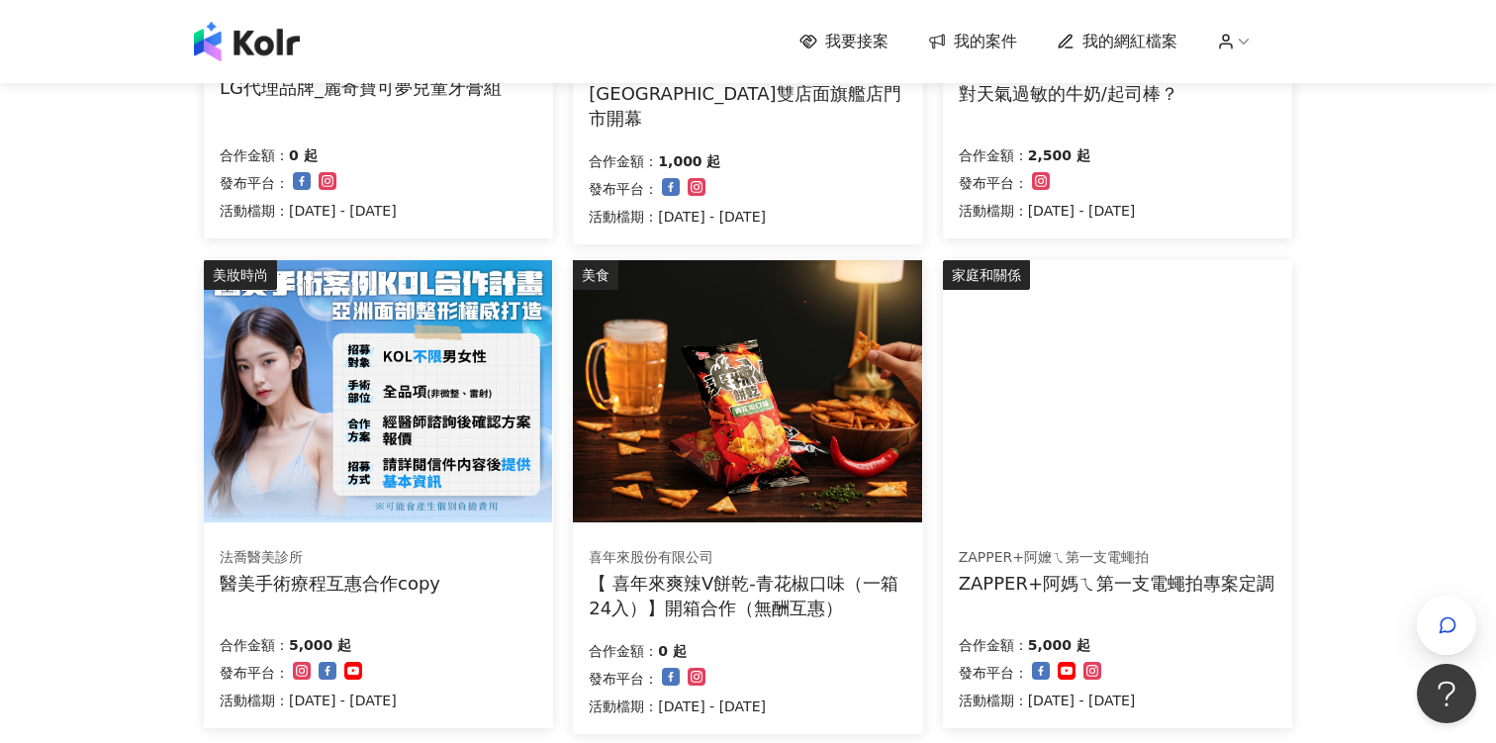
scroll to position [1280, 0]
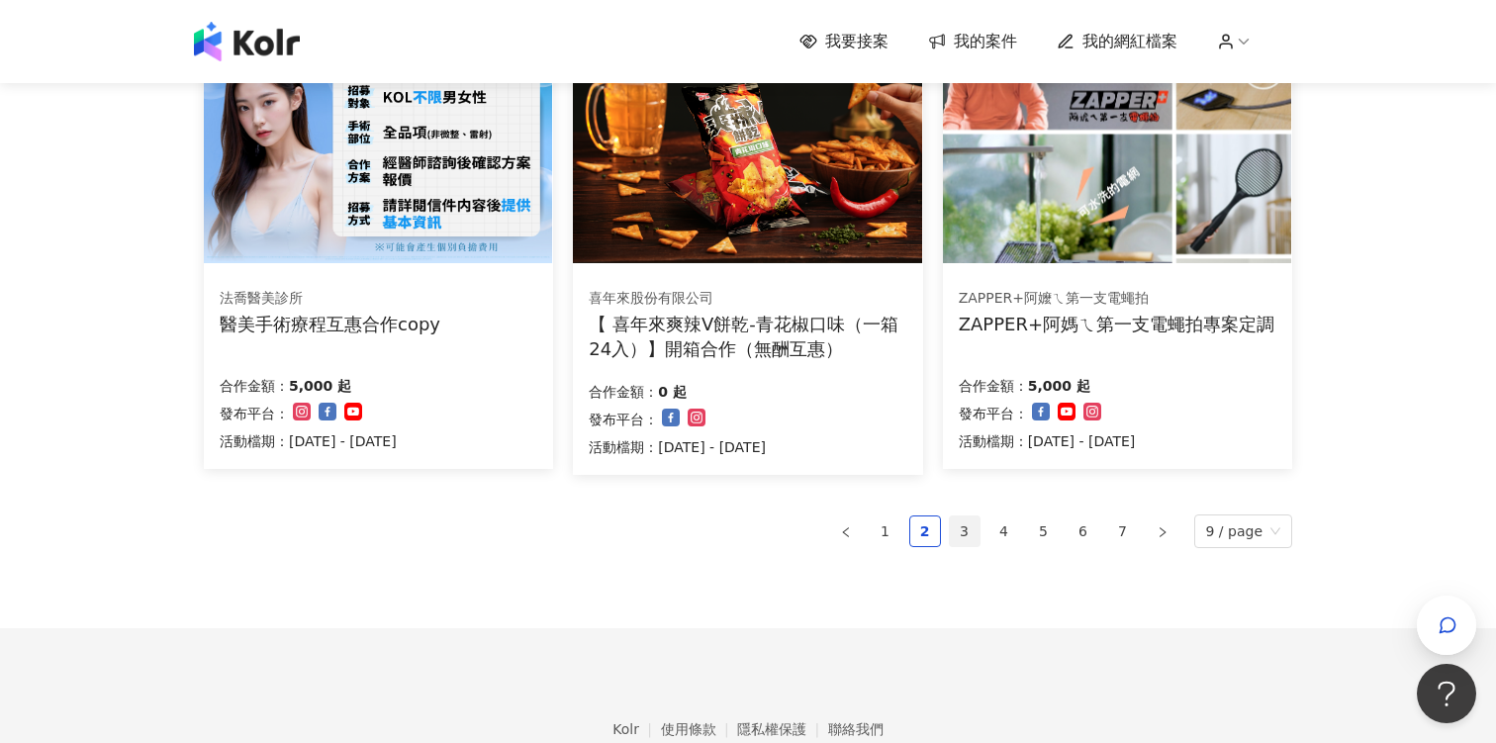
click at [968, 527] on link "3" at bounding box center [965, 531] width 30 height 30
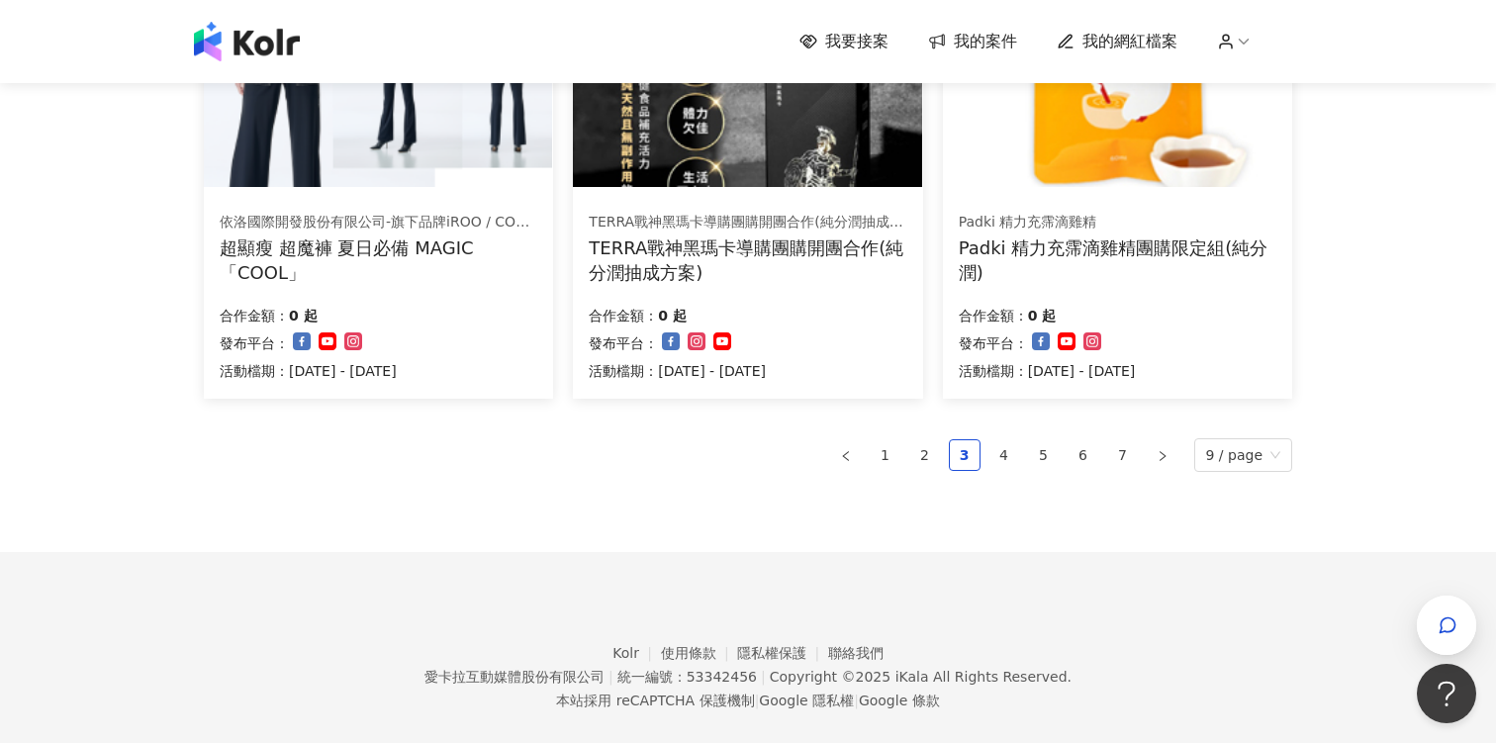
scroll to position [1366, 0]
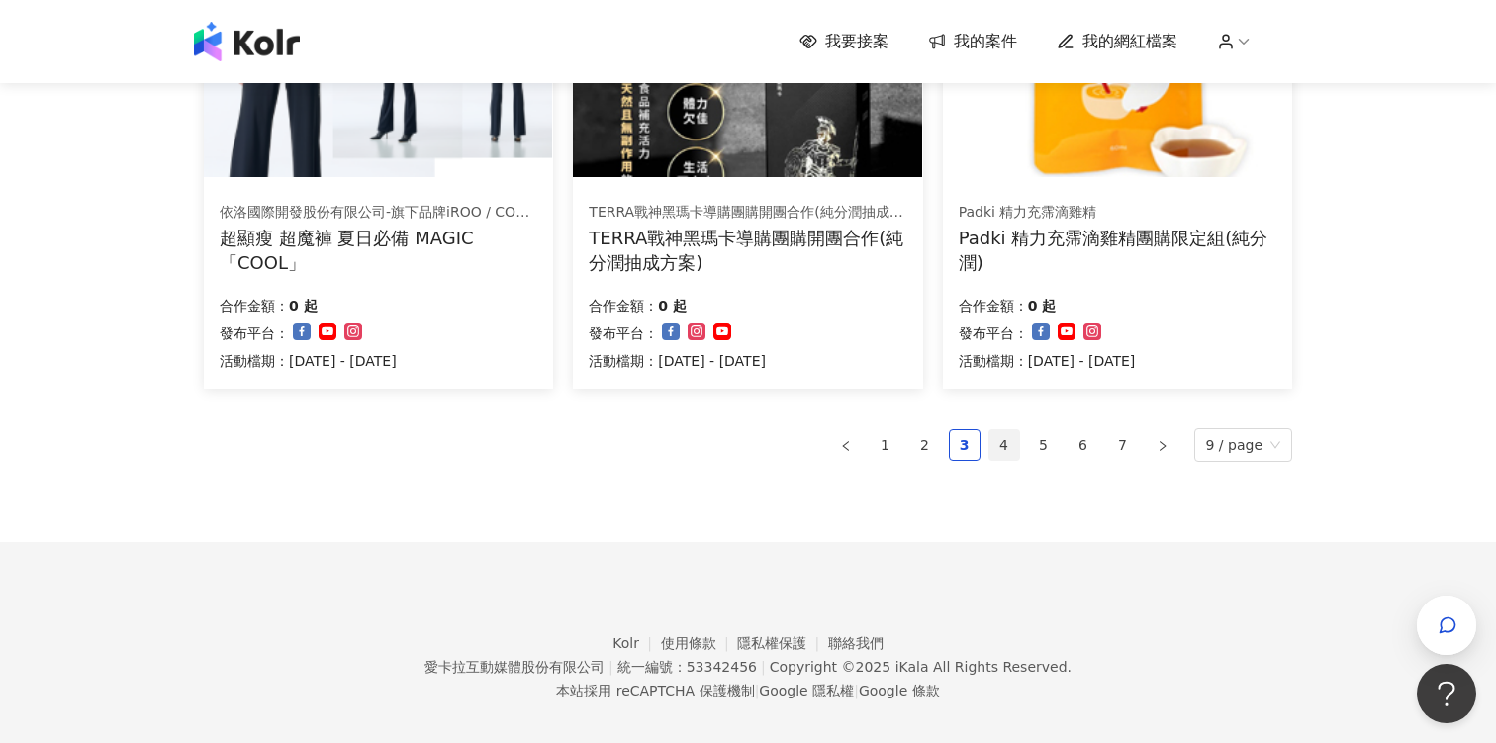
click at [1016, 437] on link "4" at bounding box center [1004, 445] width 30 height 30
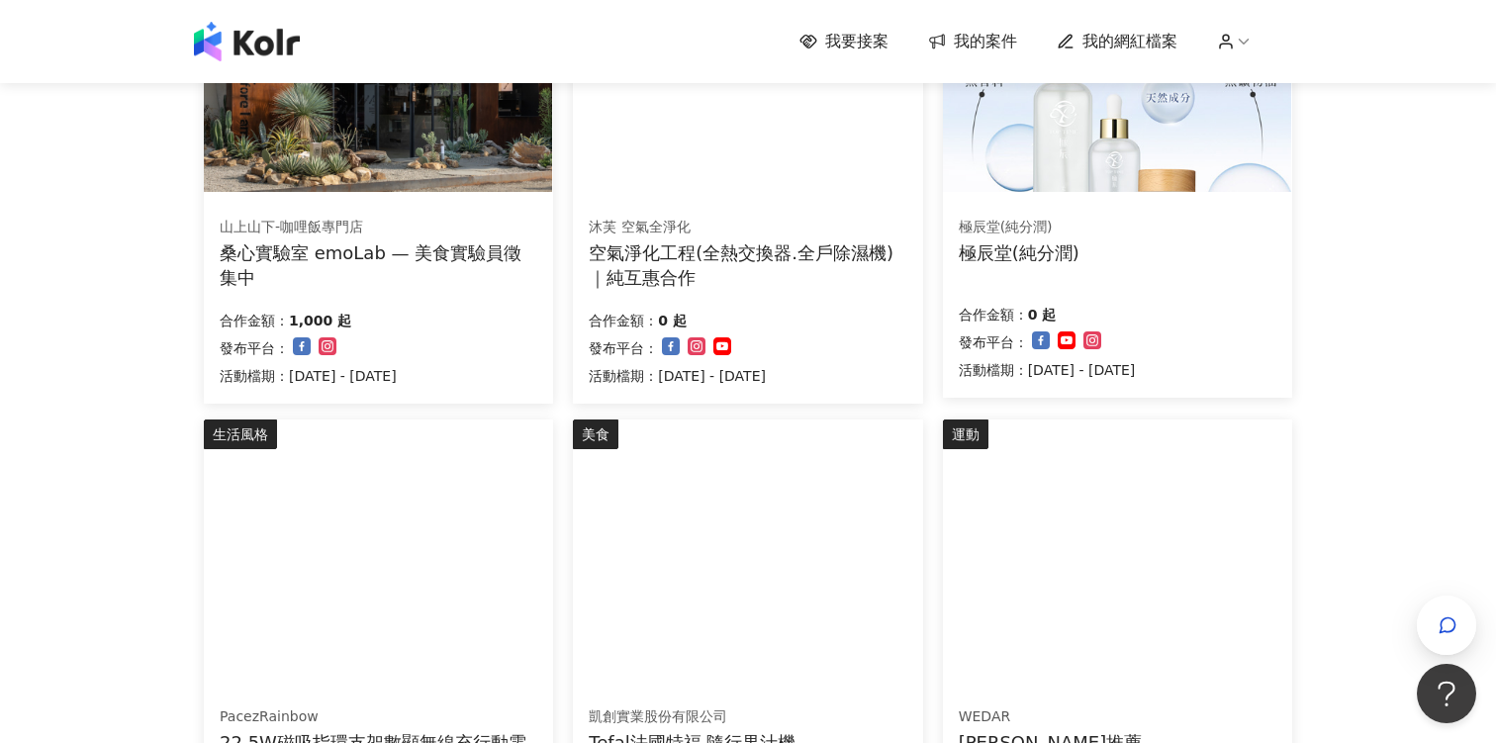
scroll to position [772, 0]
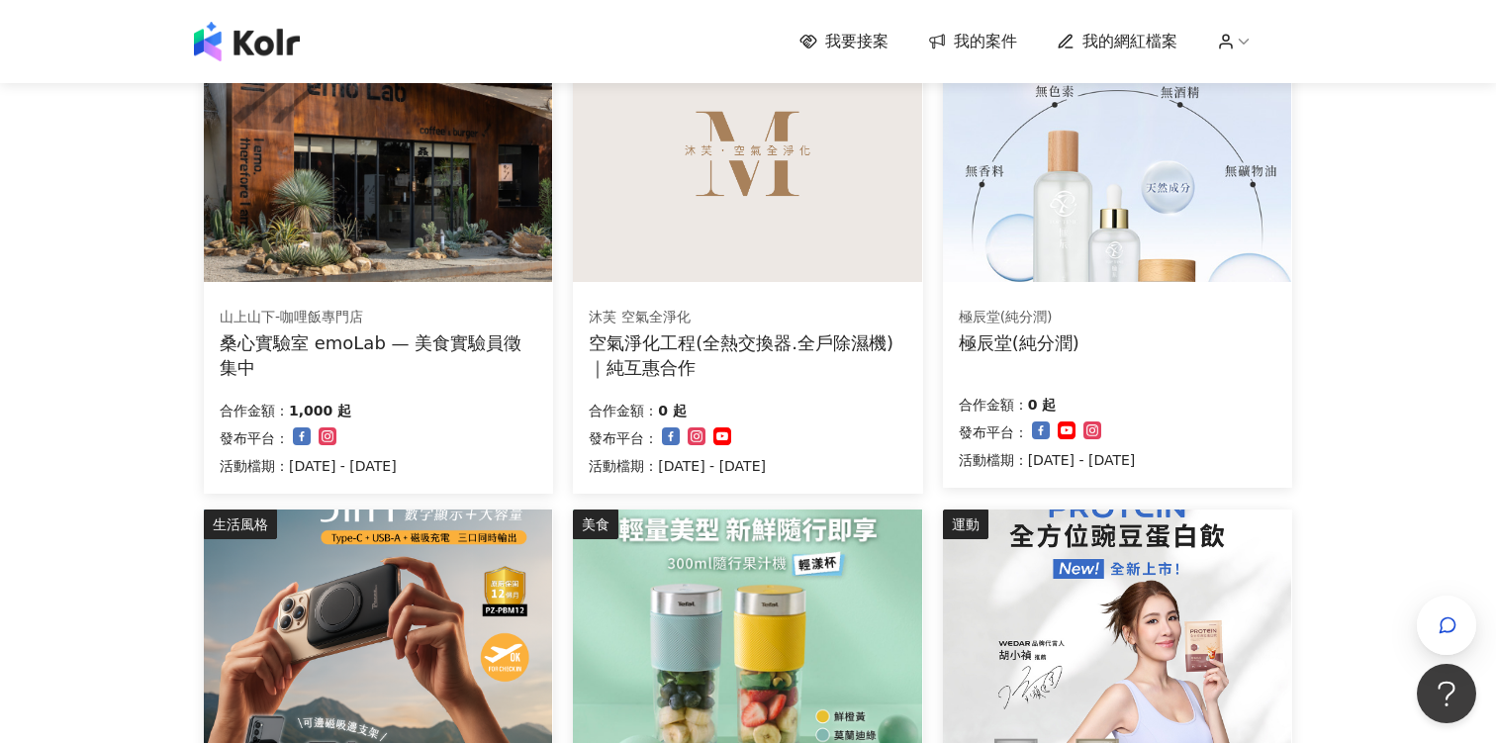
click at [442, 523] on img at bounding box center [378, 641] width 348 height 262
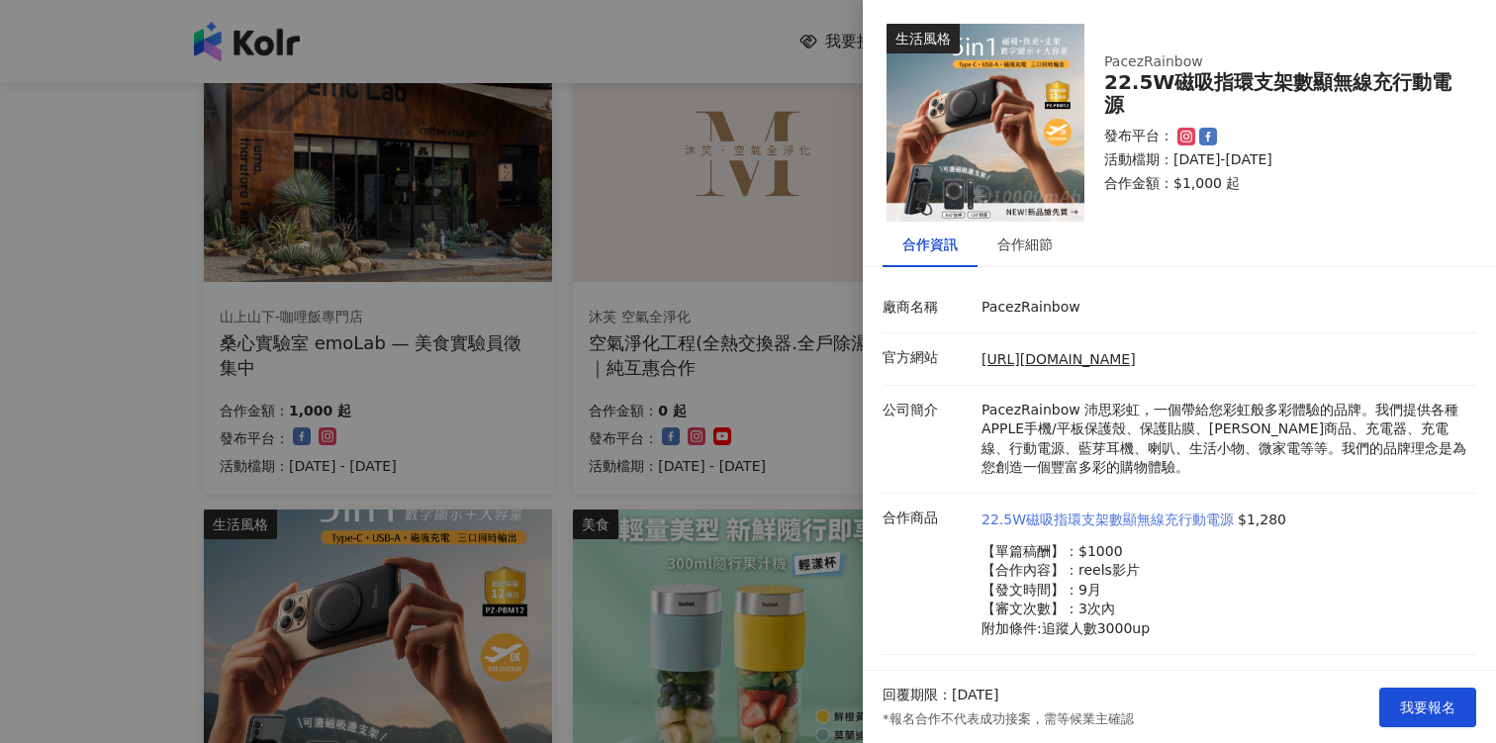
scroll to position [32, 0]
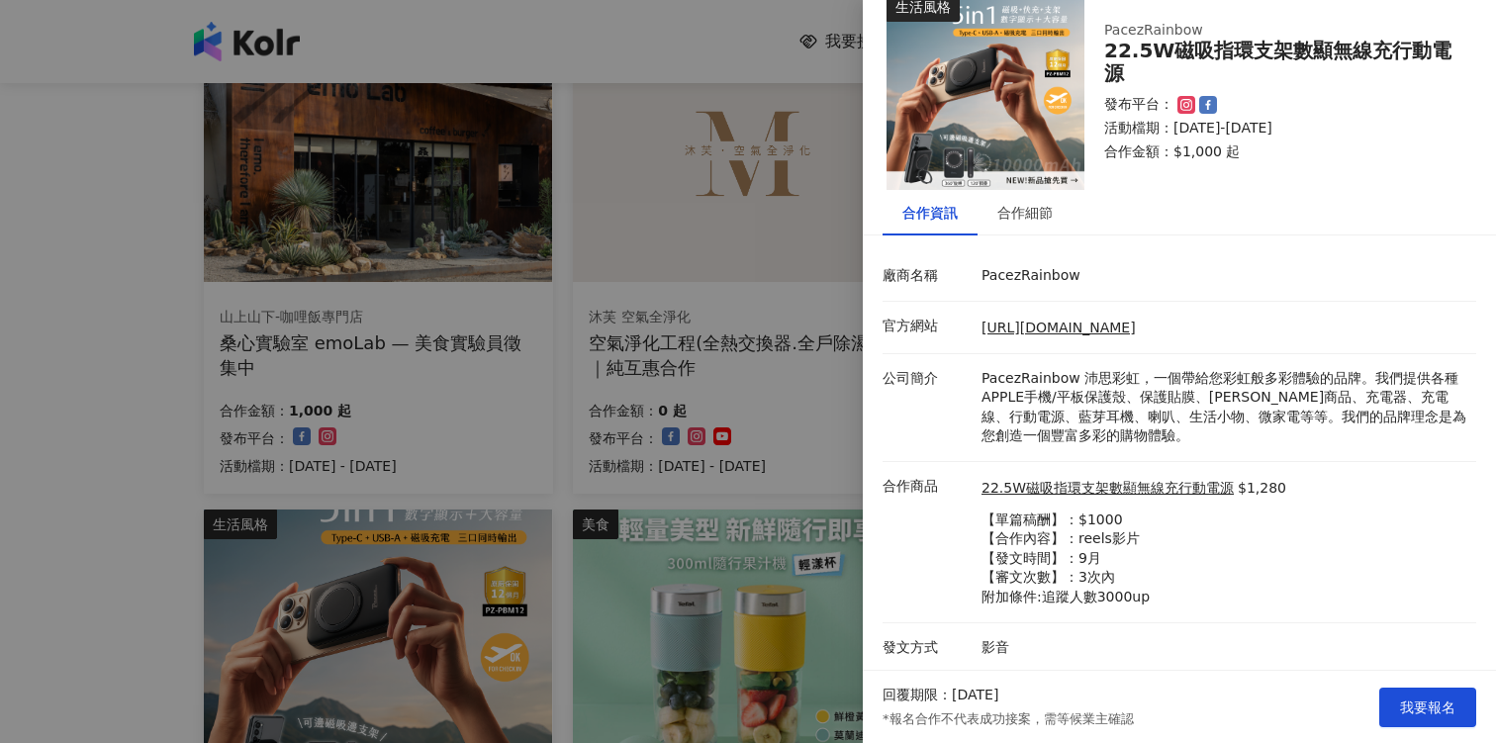
click at [824, 550] on div at bounding box center [748, 371] width 1496 height 743
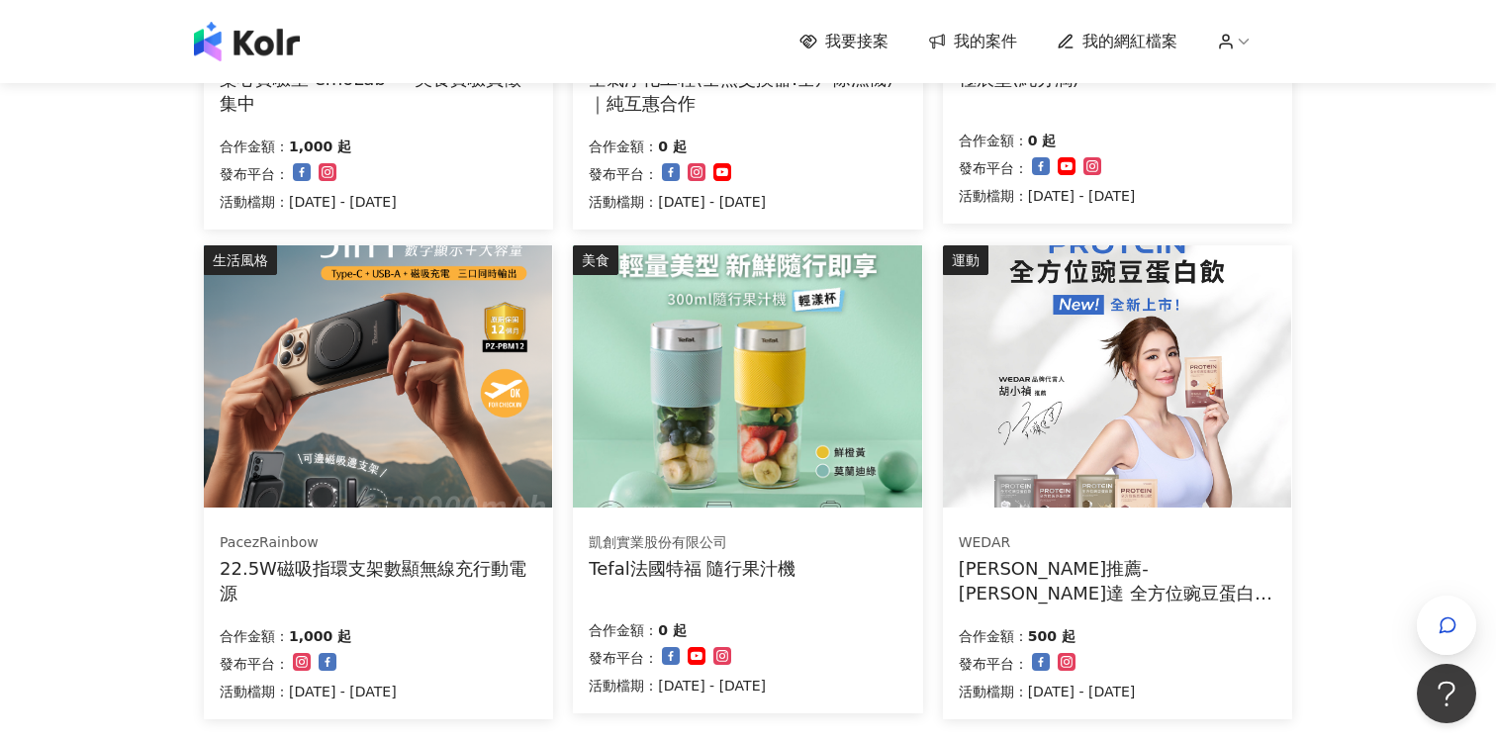
scroll to position [1383, 0]
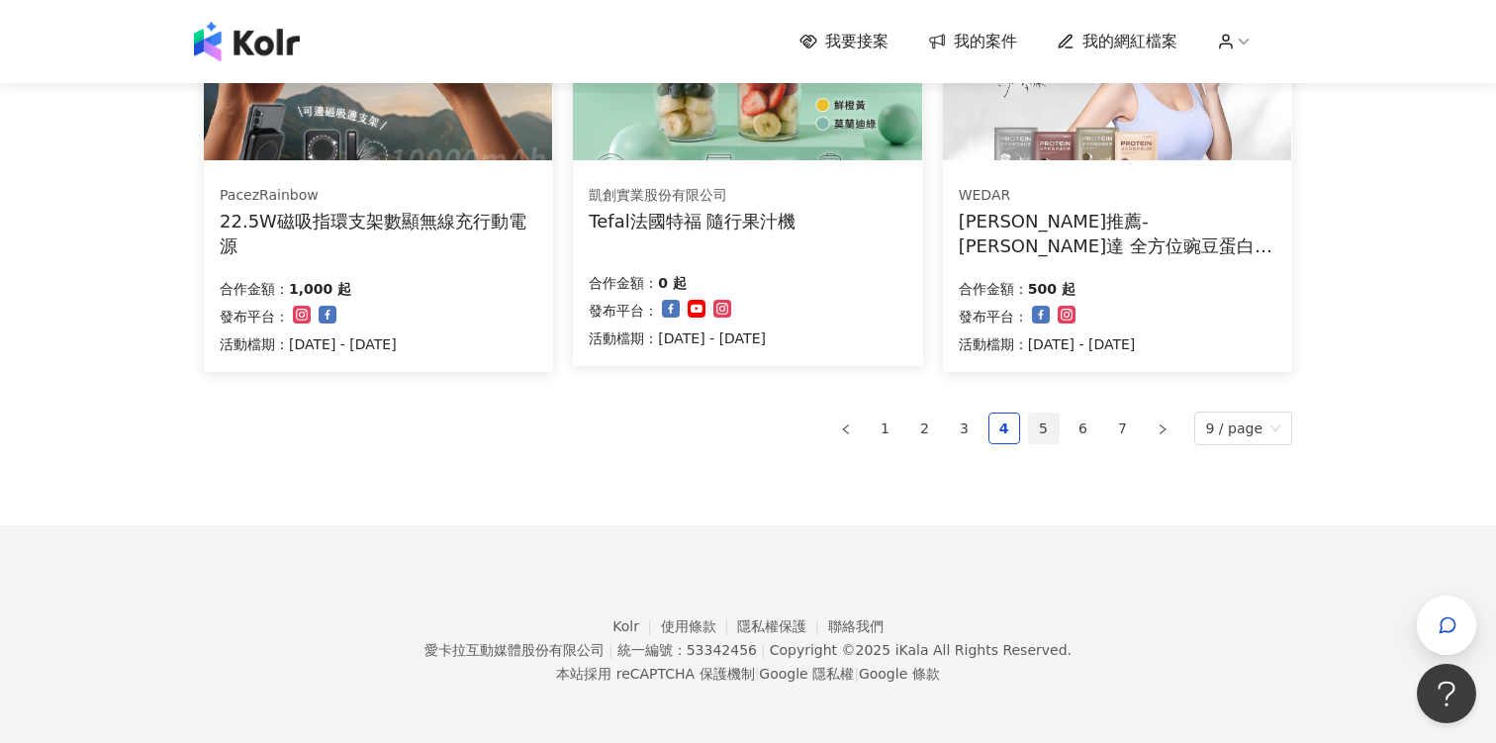
click at [1048, 428] on link "5" at bounding box center [1044, 429] width 30 height 30
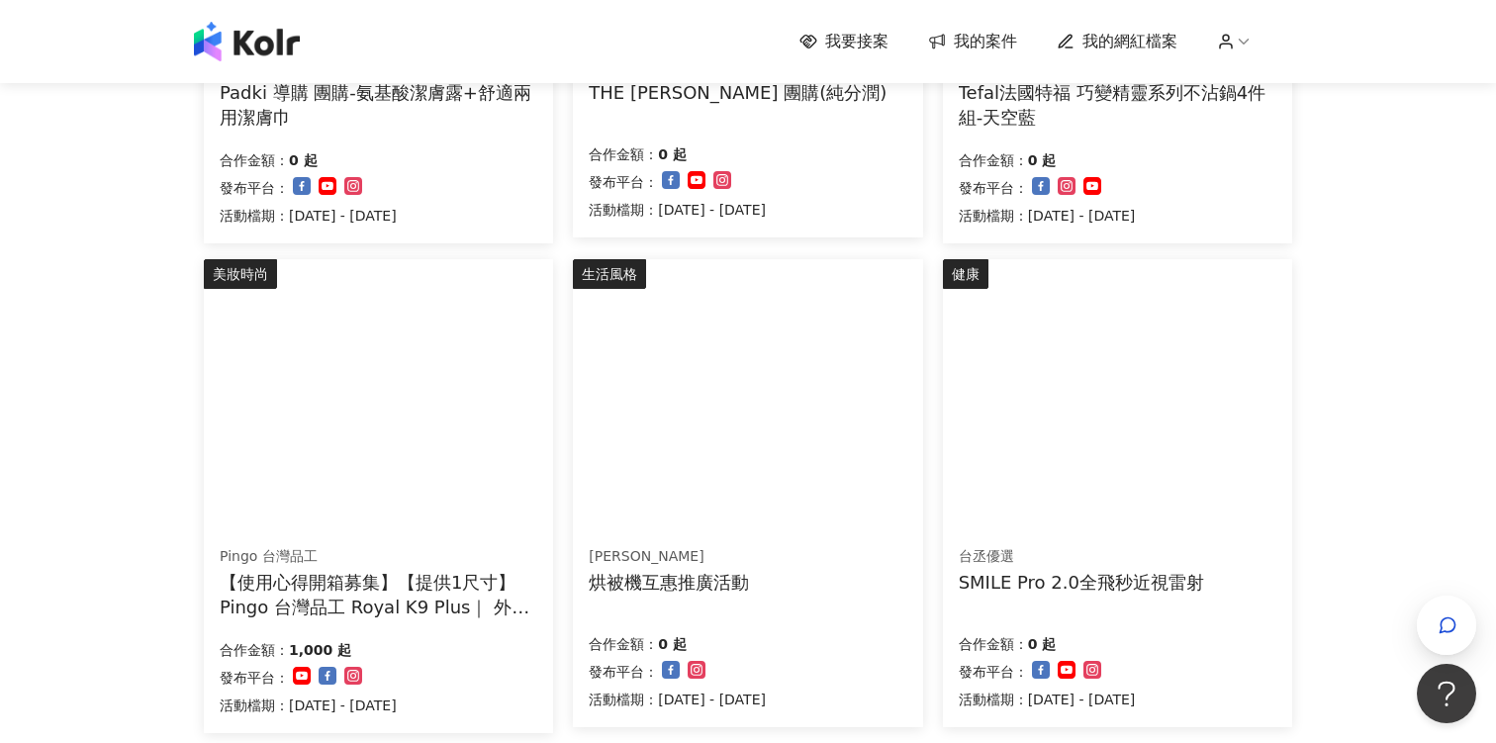
scroll to position [1143, 0]
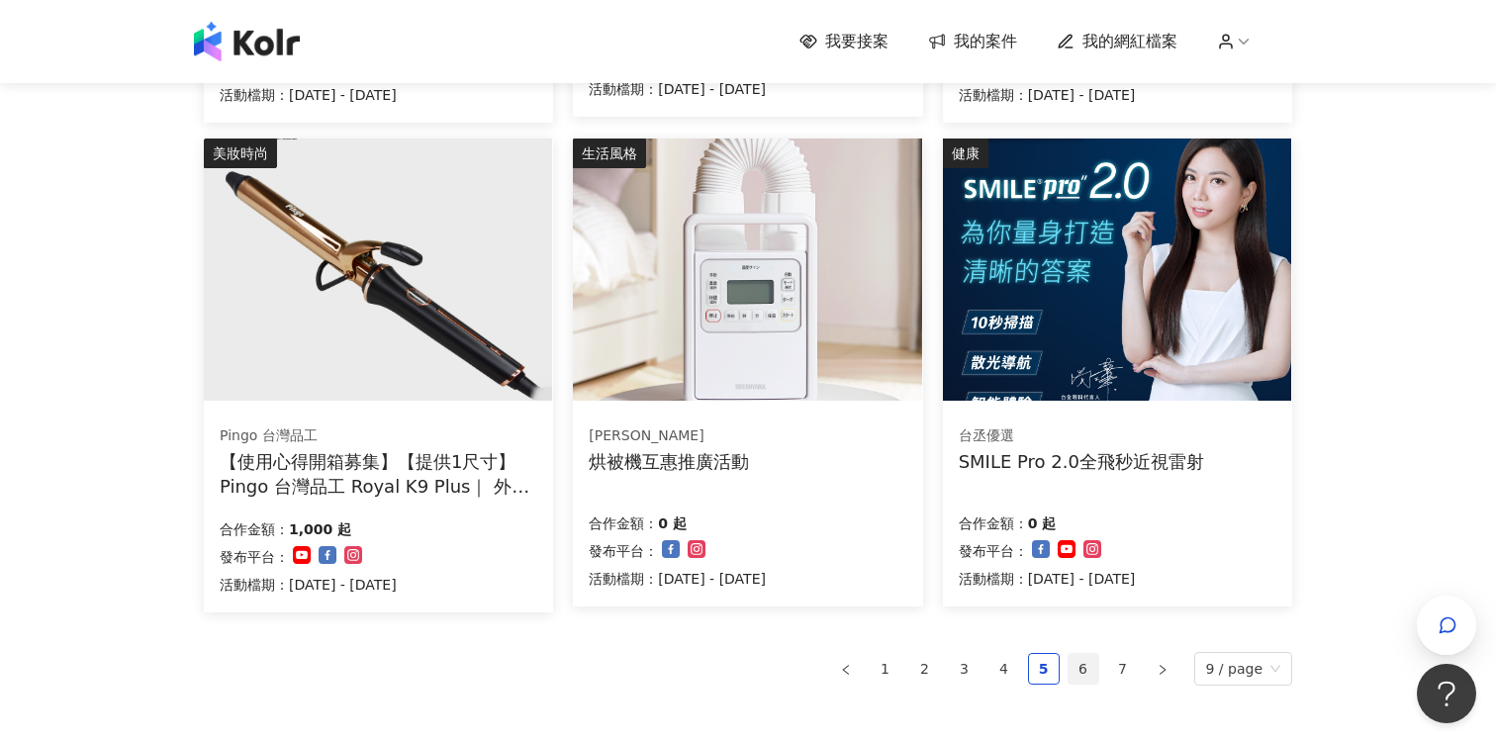
click at [1083, 665] on link "6" at bounding box center [1084, 669] width 30 height 30
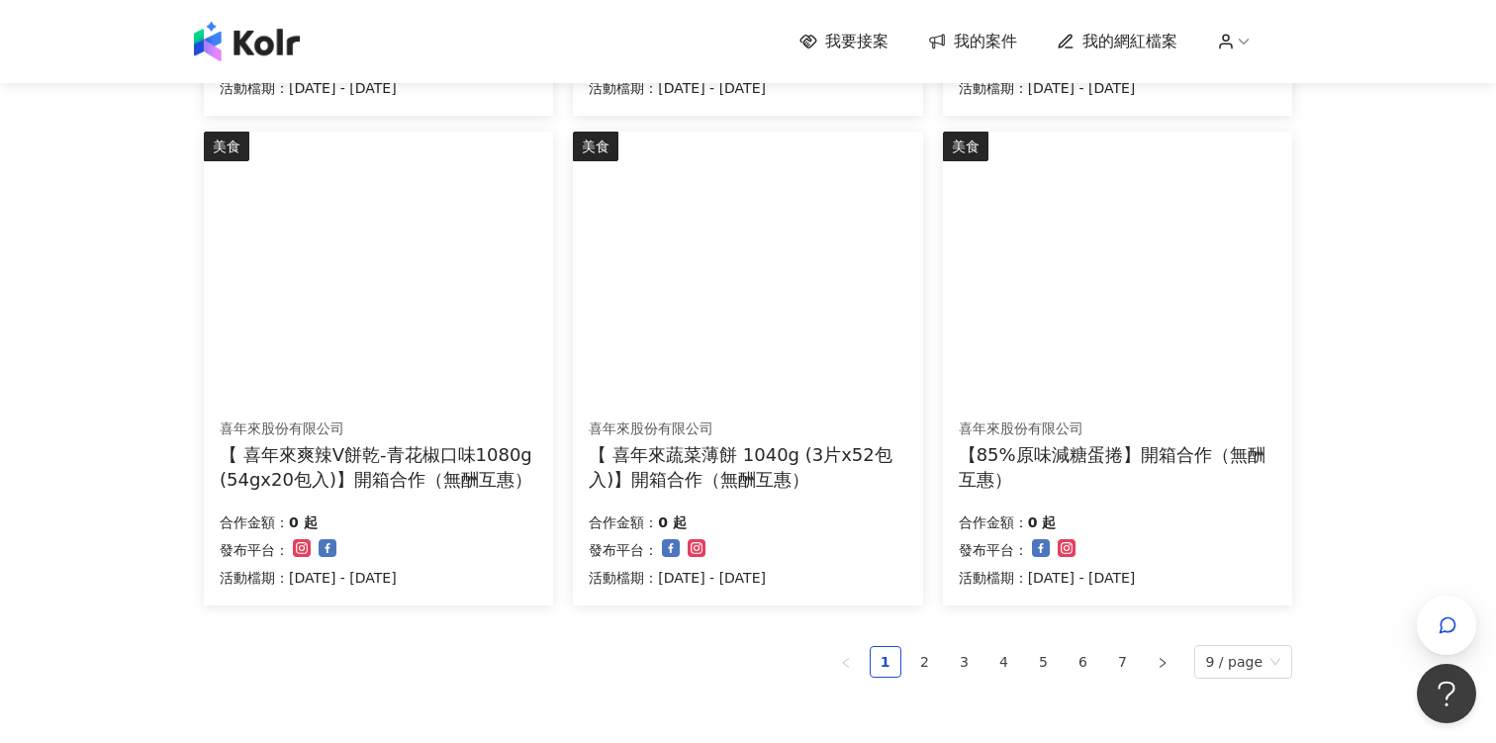
scroll to position [1378, 0]
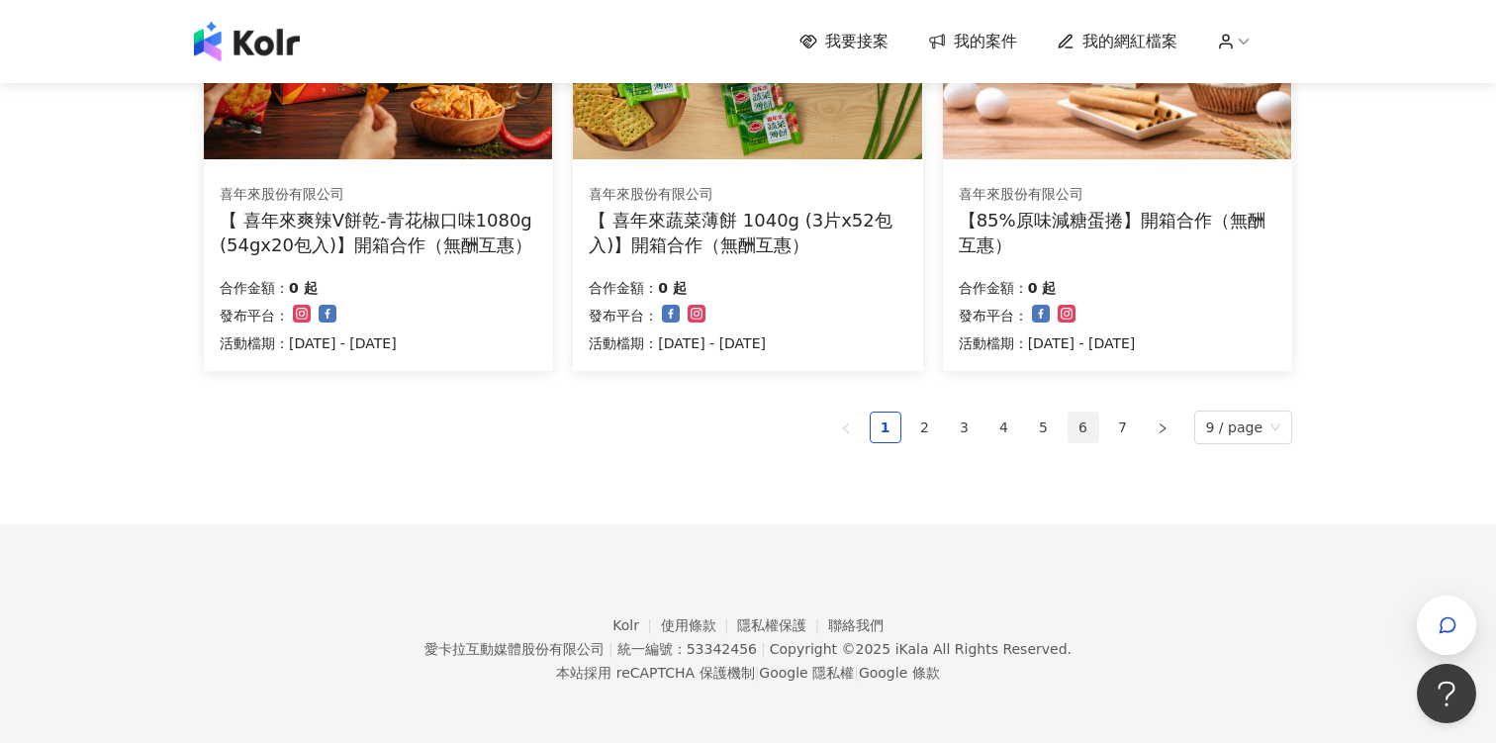
click at [1098, 416] on link "6" at bounding box center [1084, 428] width 30 height 30
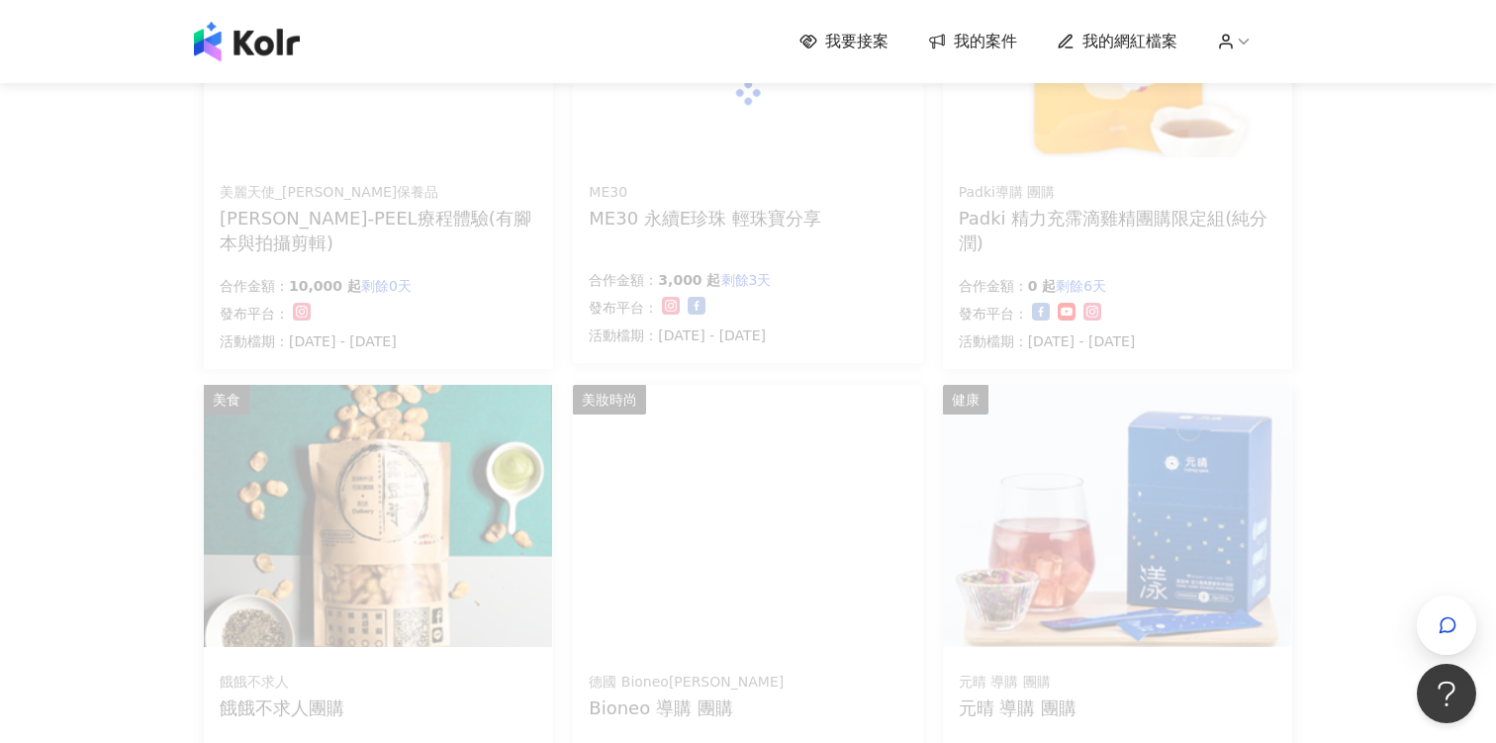
scroll to position [0, 0]
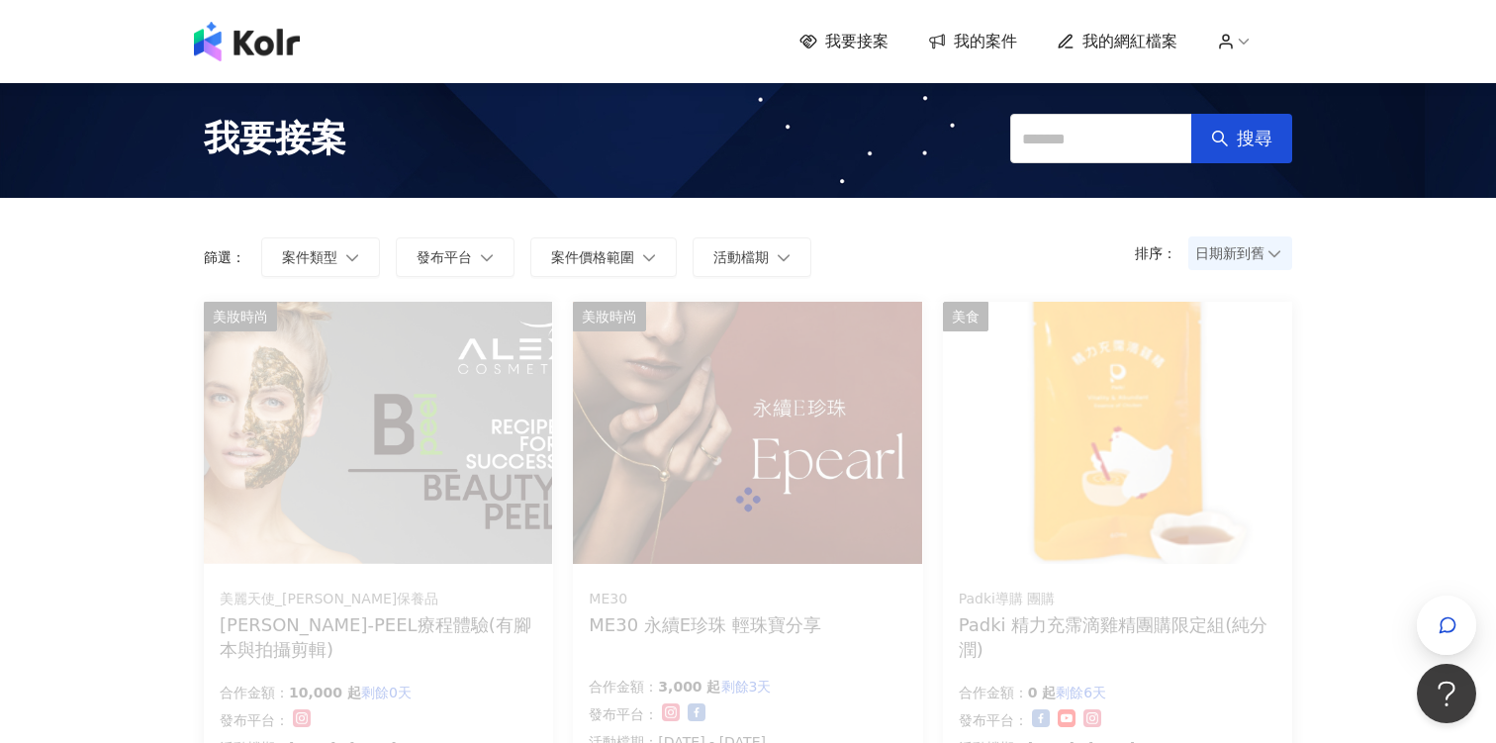
click at [252, 56] on img at bounding box center [247, 42] width 106 height 40
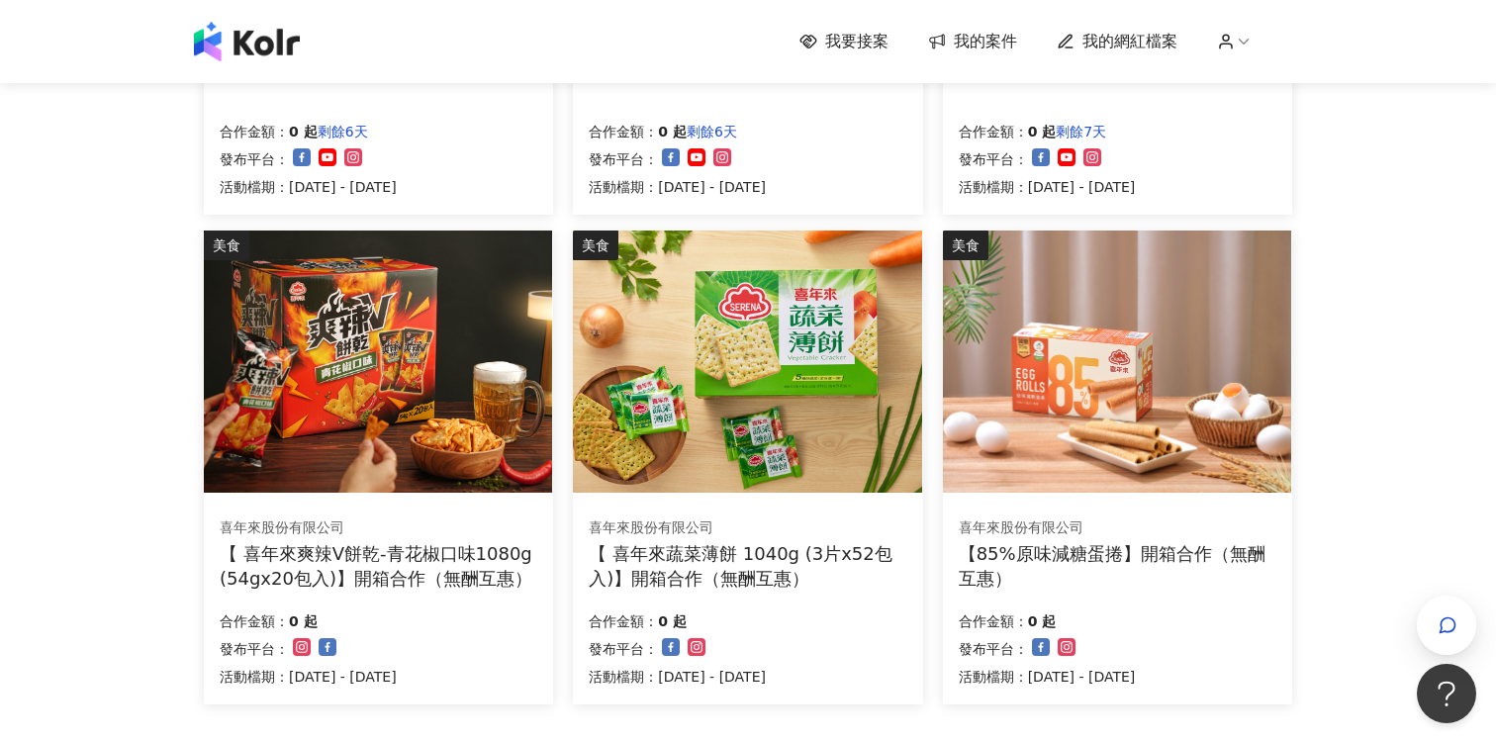
scroll to position [1378, 0]
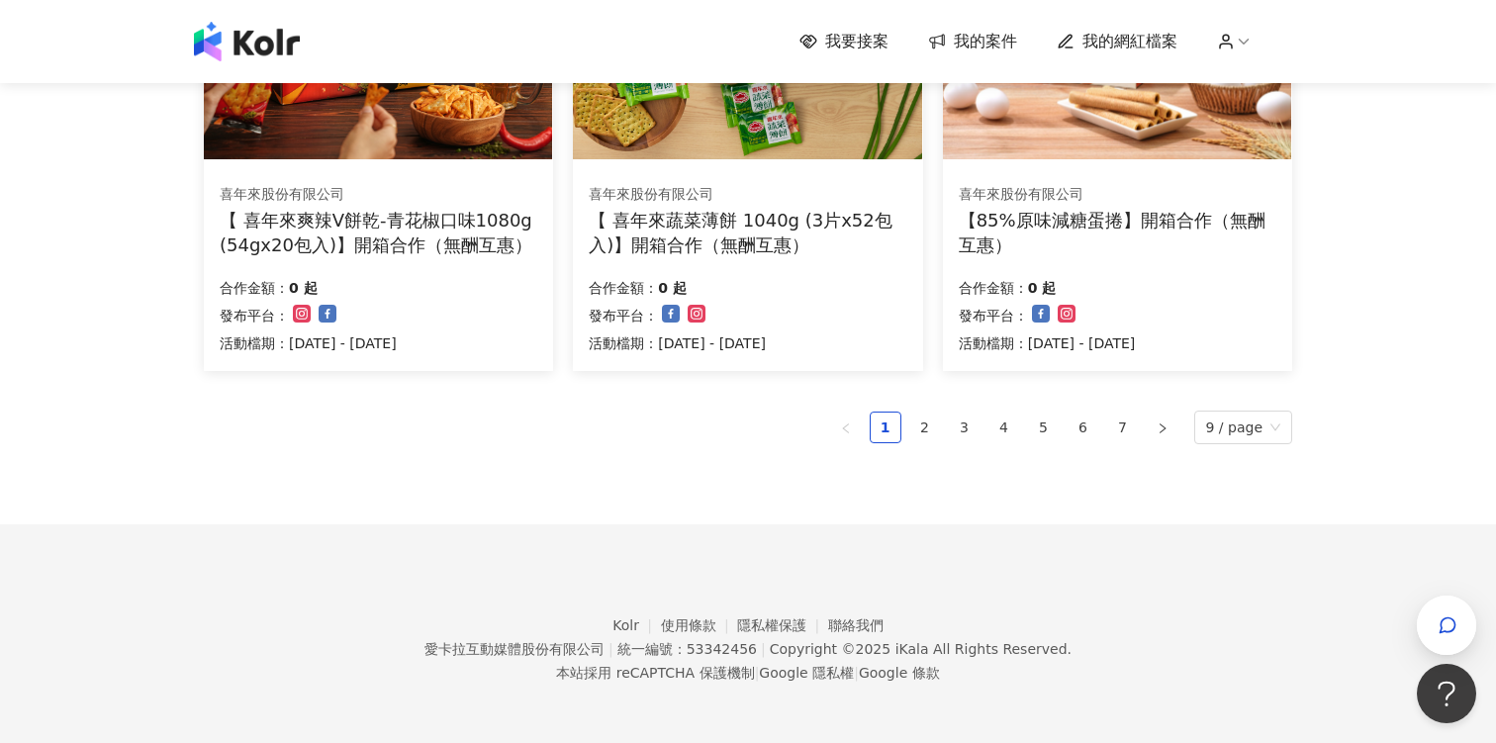
click at [1071, 422] on ul "1 2 3 4 5 6 7 9 / page" at bounding box center [748, 428] width 1088 height 34
click at [1059, 429] on link "5" at bounding box center [1044, 428] width 30 height 30
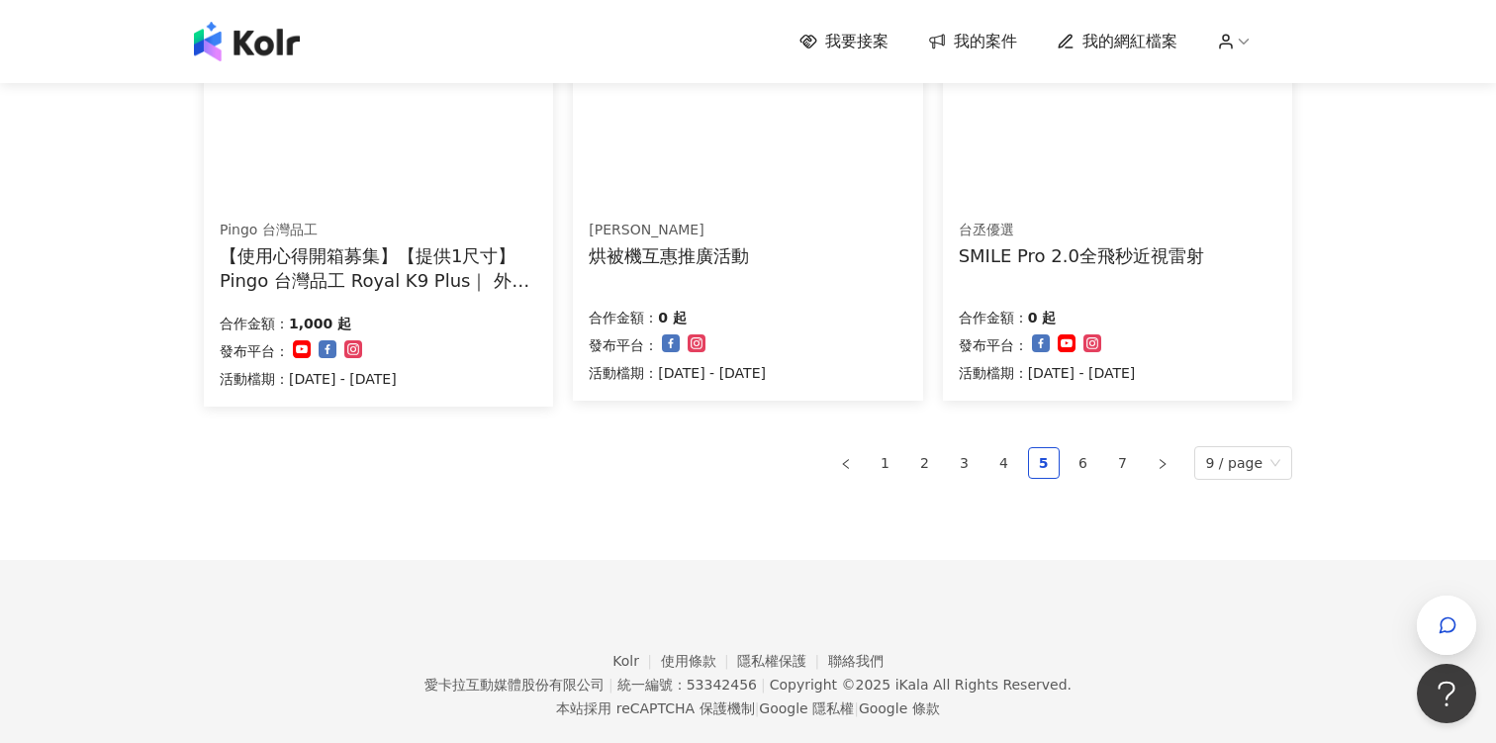
scroll to position [1329, 0]
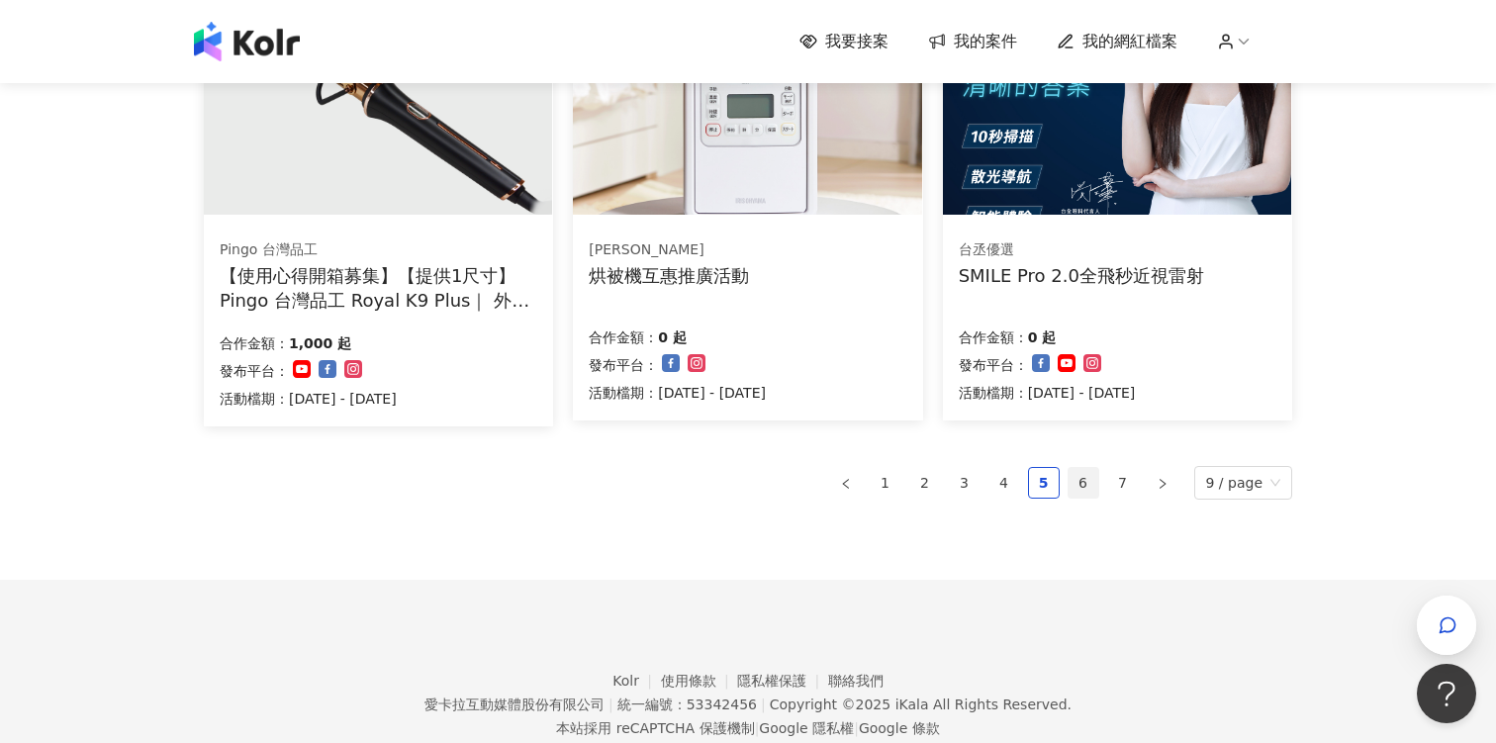
click at [1090, 473] on link "6" at bounding box center [1084, 483] width 30 height 30
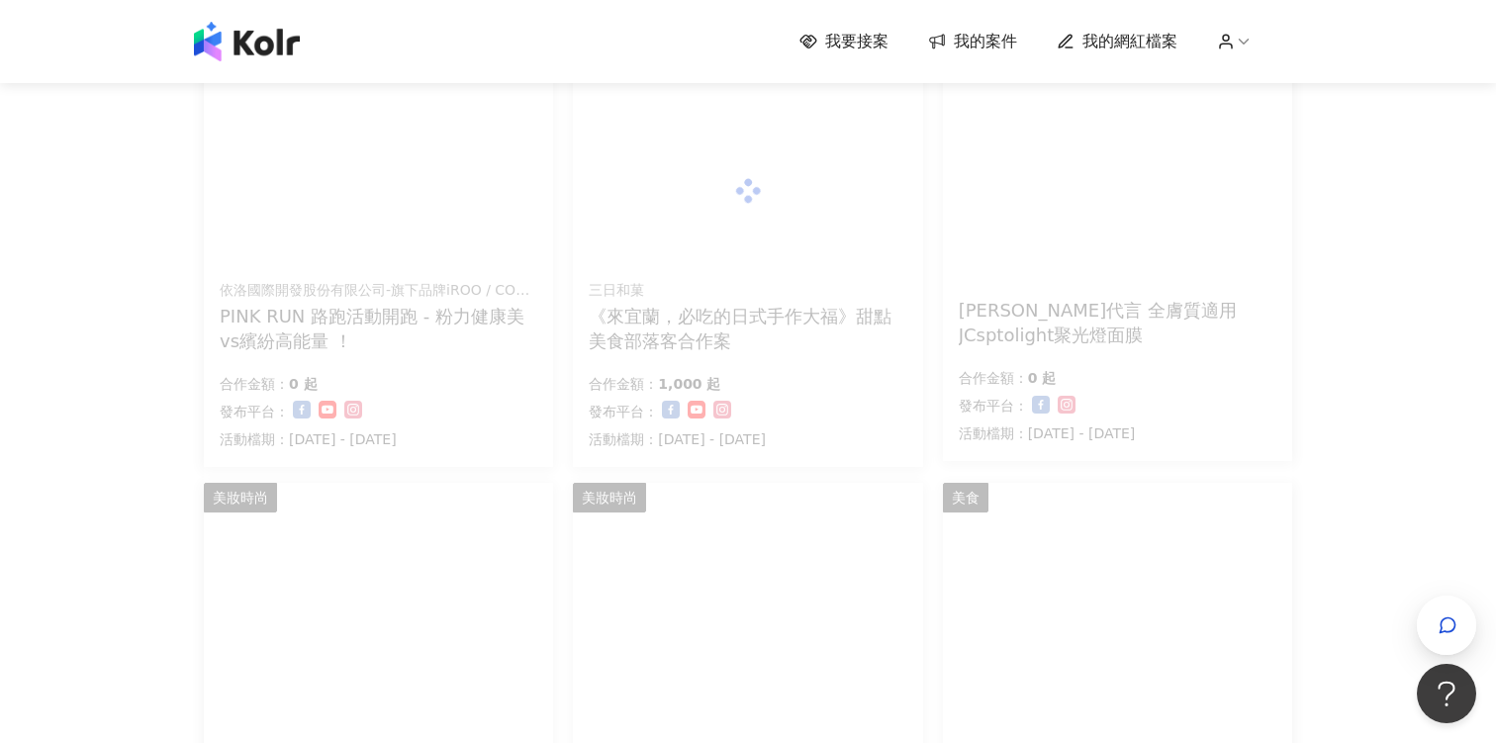
scroll to position [0, 0]
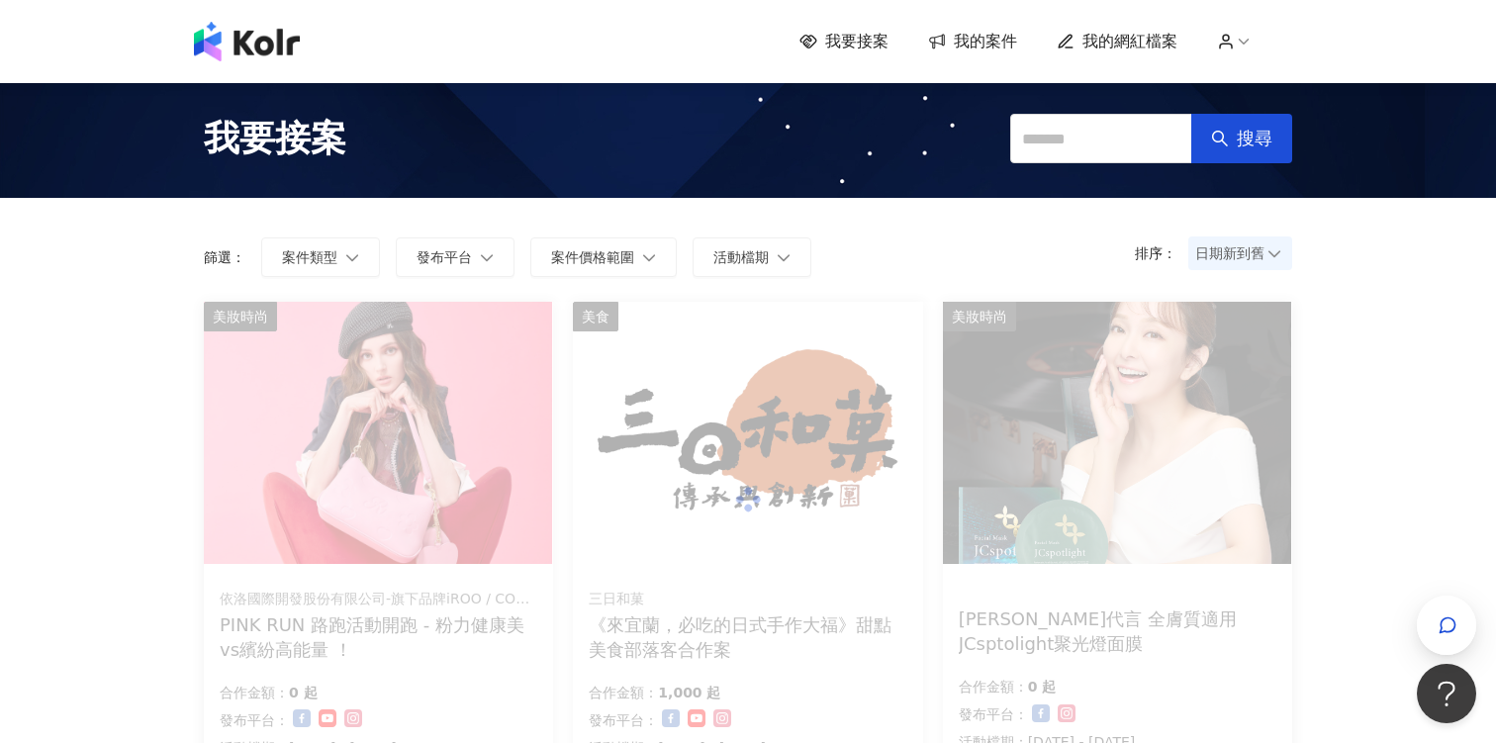
click at [254, 46] on img at bounding box center [247, 42] width 106 height 40
